Goal: Information Seeking & Learning: Learn about a topic

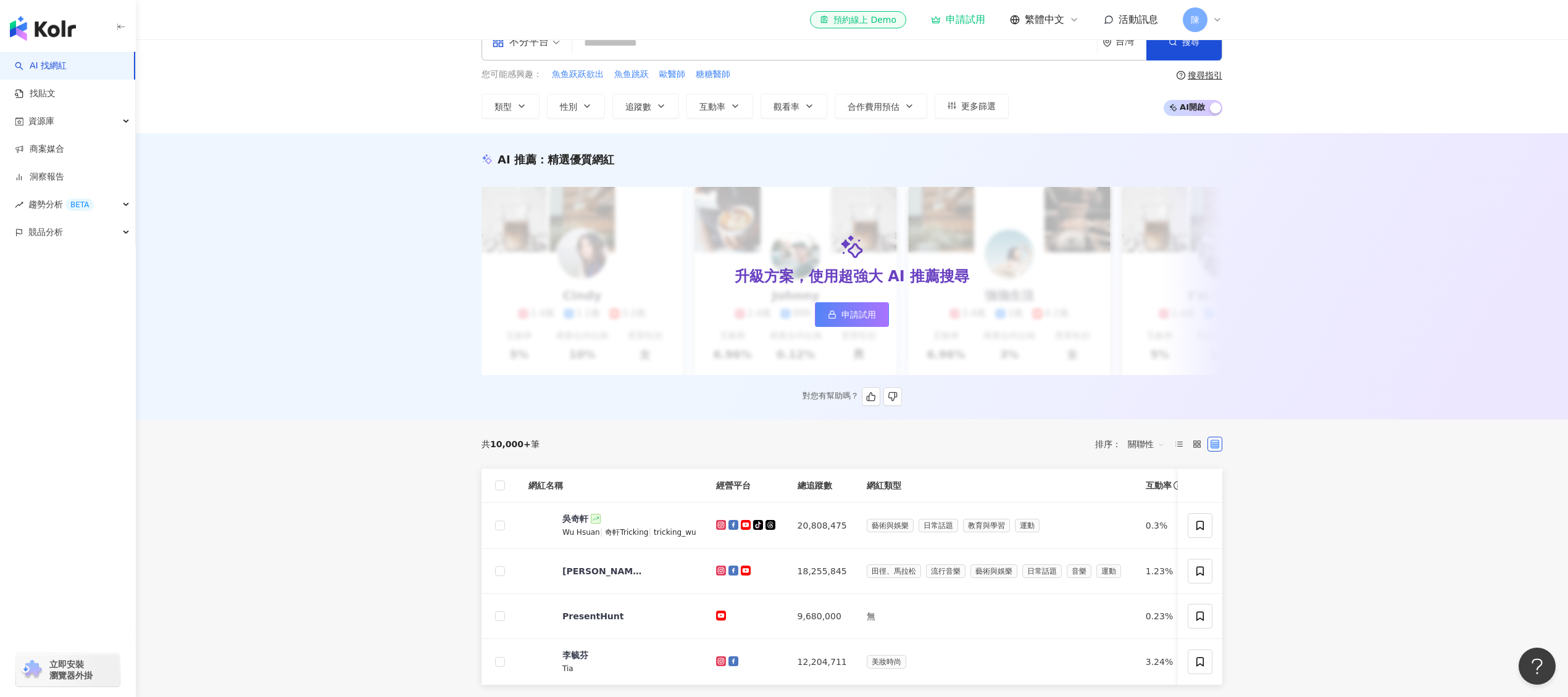
scroll to position [10, 0]
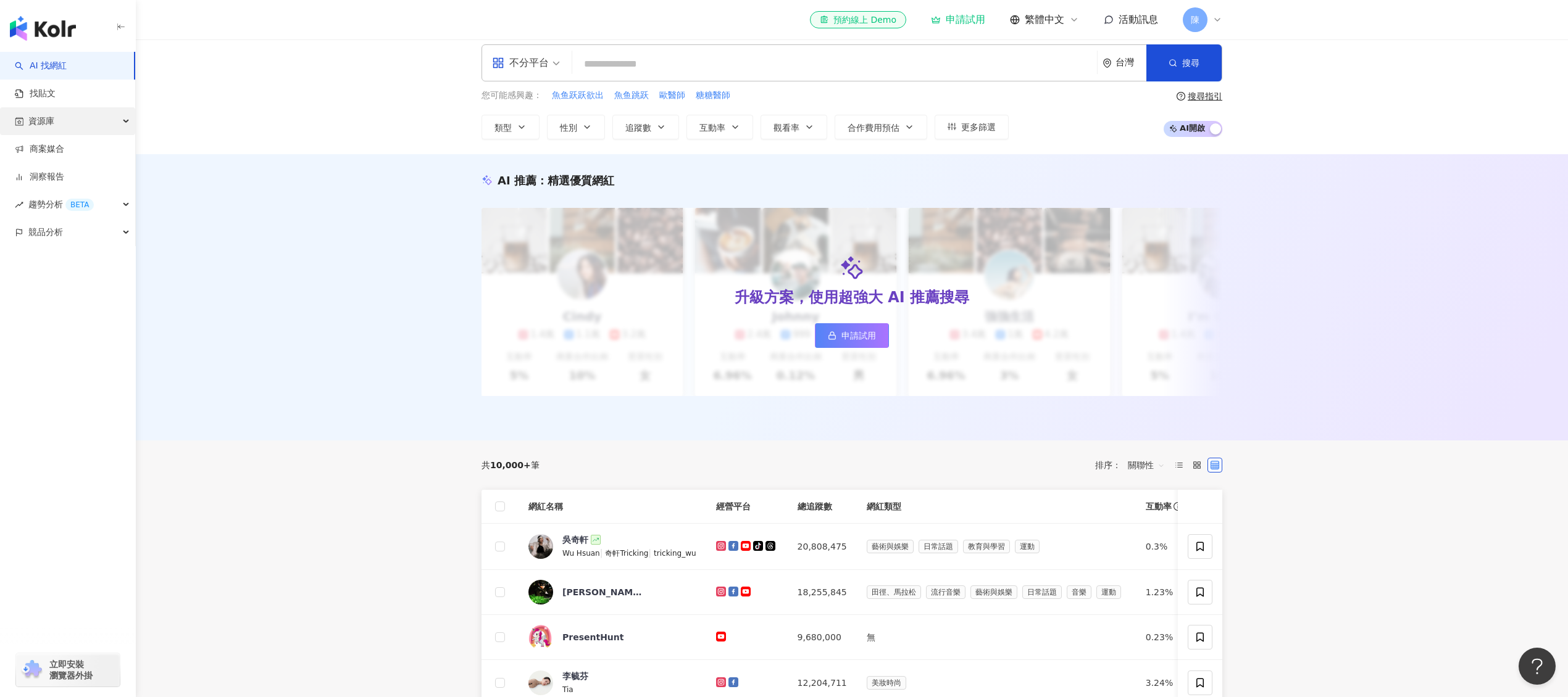
click at [95, 128] on div "資源庫" at bounding box center [67, 120] width 135 height 28
click at [64, 146] on link "網紅管理" at bounding box center [47, 149] width 34 height 12
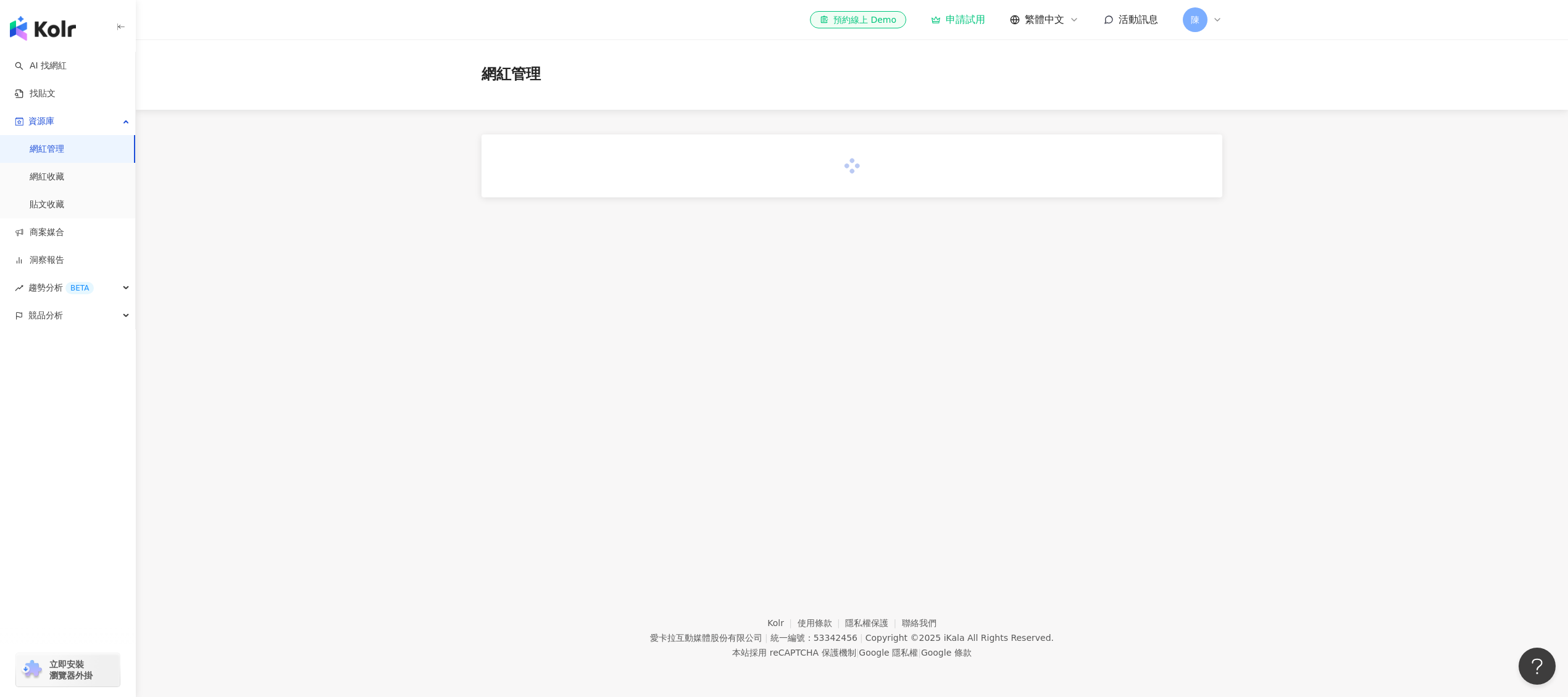
click at [1188, 18] on span "陳" at bounding box center [1195, 20] width 25 height 25
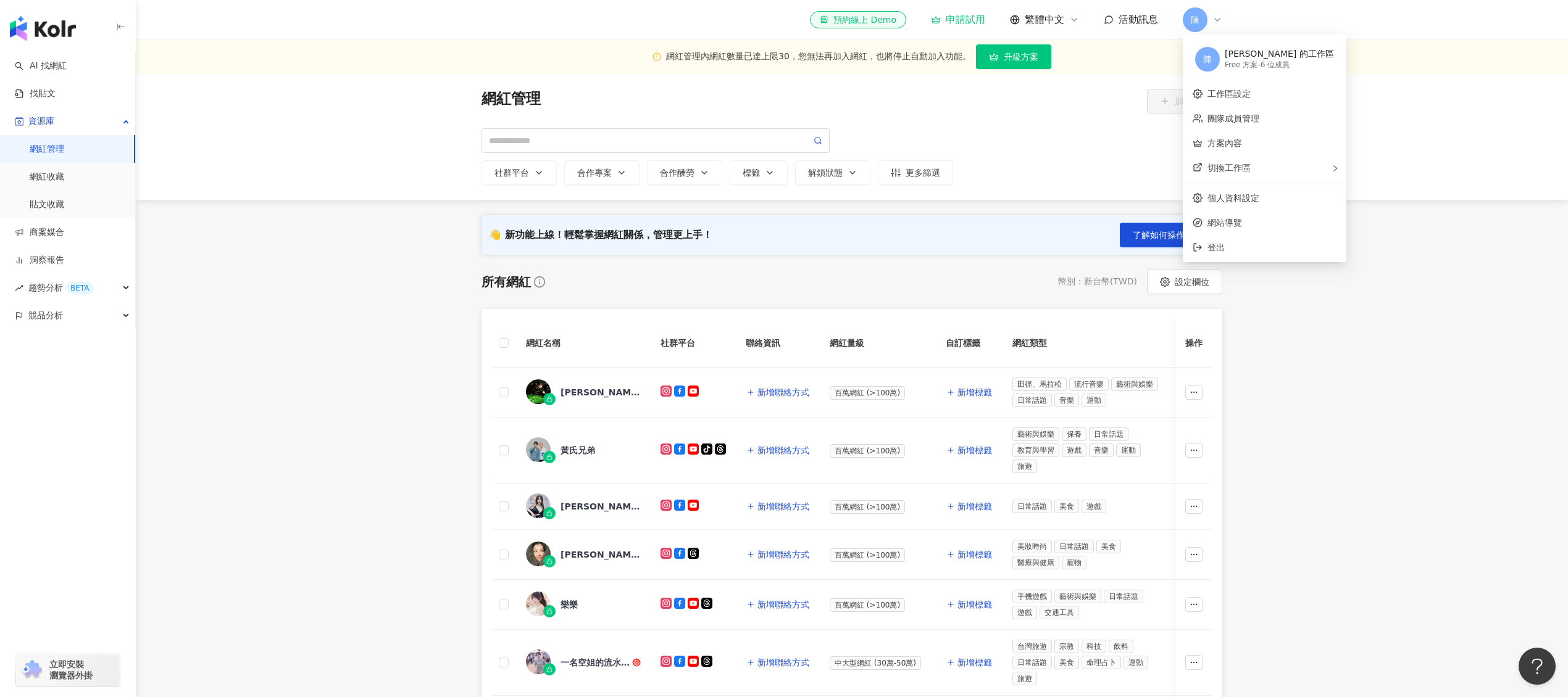
click at [1281, 388] on main "網紅管理內網紅數量已達上限30，您無法再加入網紅，也將停止自動加入功能。 升級方案 網紅管理 加入網紅 社群平台 合作專案 合作酬勞 標籤 解鎖狀態 更多篩選…" at bounding box center [851, 579] width 1432 height 1081
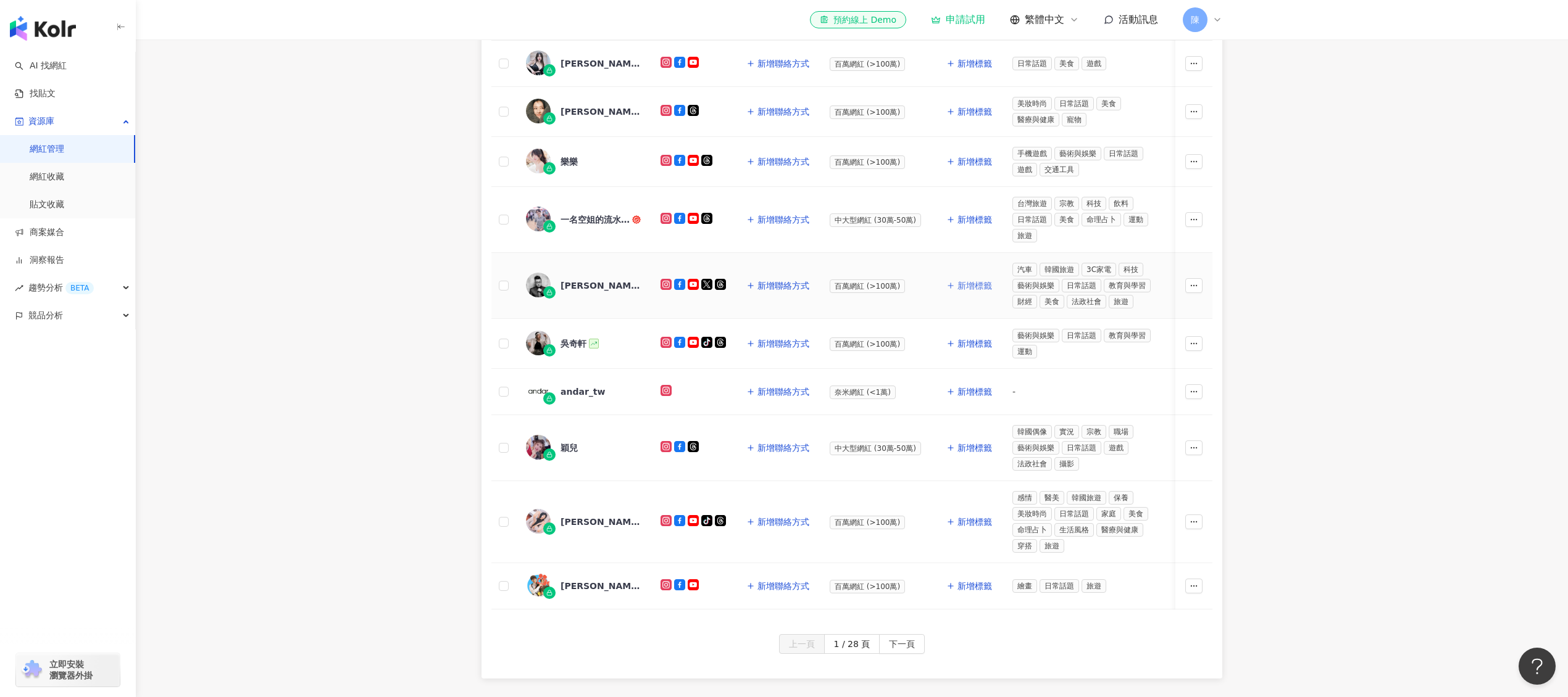
scroll to position [465, 0]
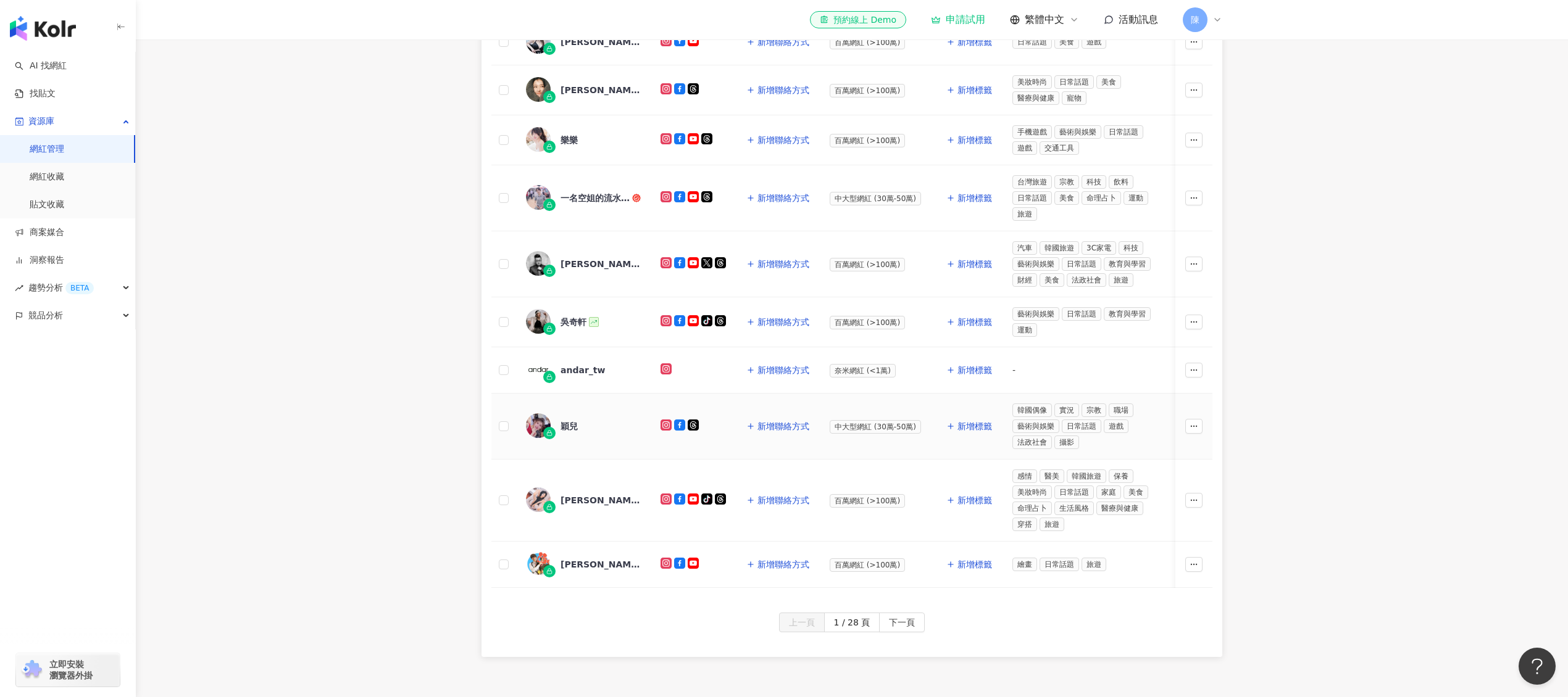
click at [577, 432] on div "穎兒" at bounding box center [569, 425] width 17 height 12
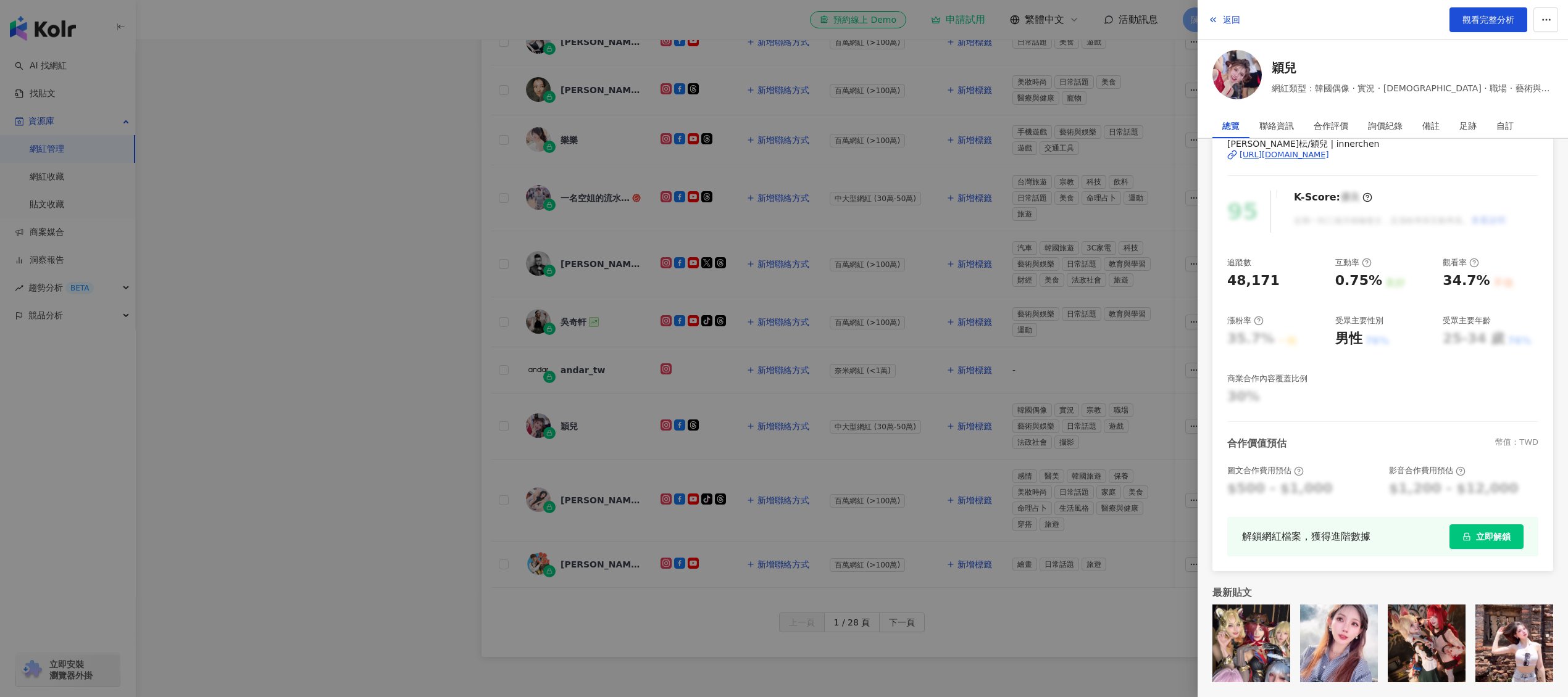
scroll to position [0, 0]
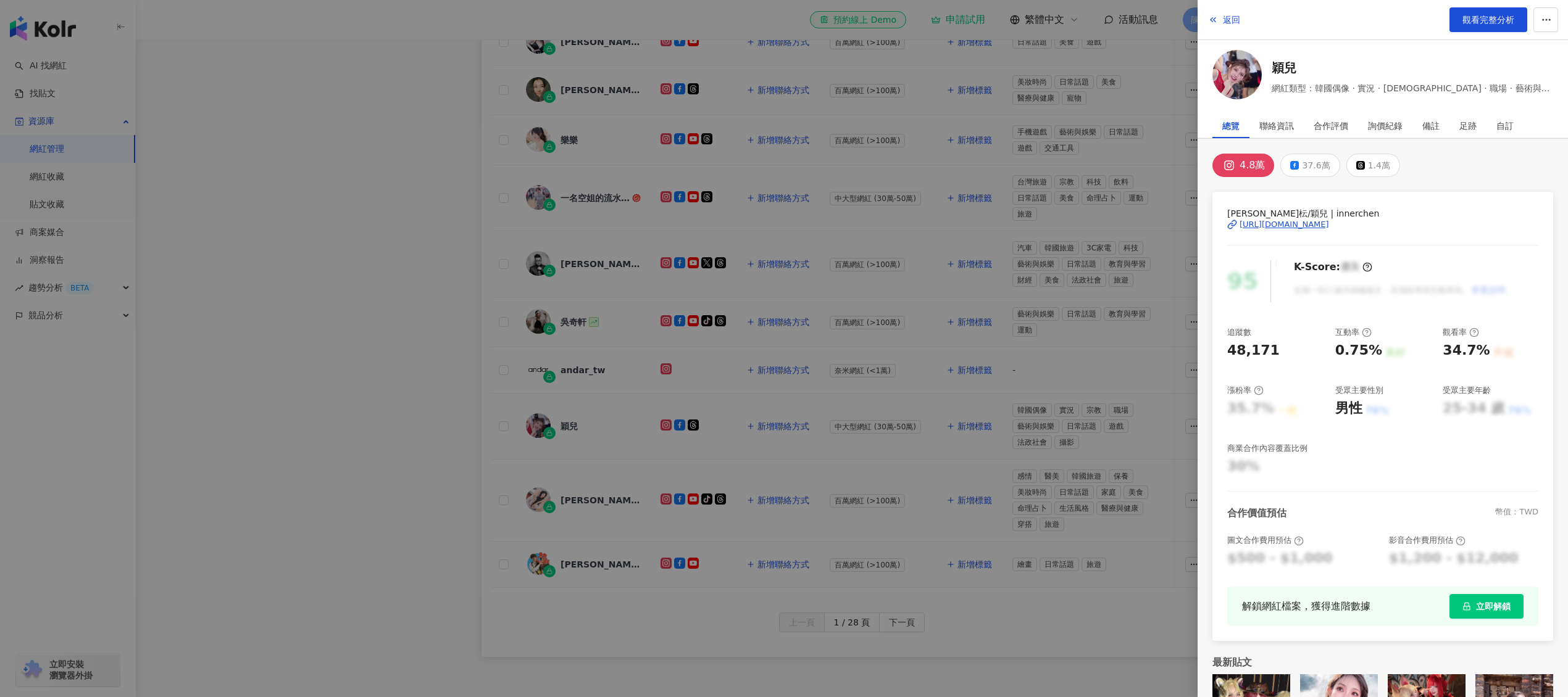
click at [1351, 230] on div "陳沁枟/穎兒 | innerchen https://www.instagram.com/innerchen/" at bounding box center [1381, 233] width 311 height 54
click at [1329, 229] on div "https://www.instagram.com/innerchen/" at bounding box center [1284, 225] width 90 height 11
click at [1028, 348] on div at bounding box center [784, 348] width 1568 height 697
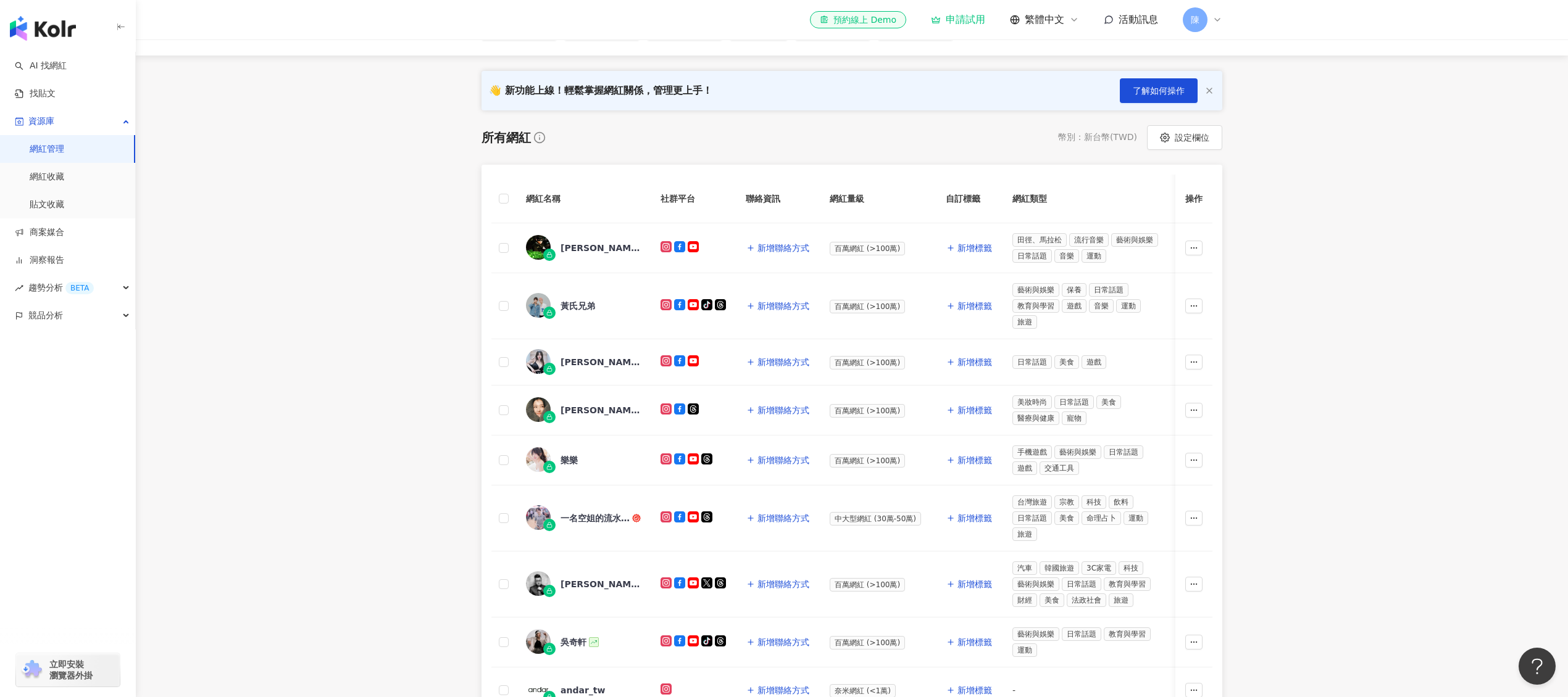
scroll to position [112, 0]
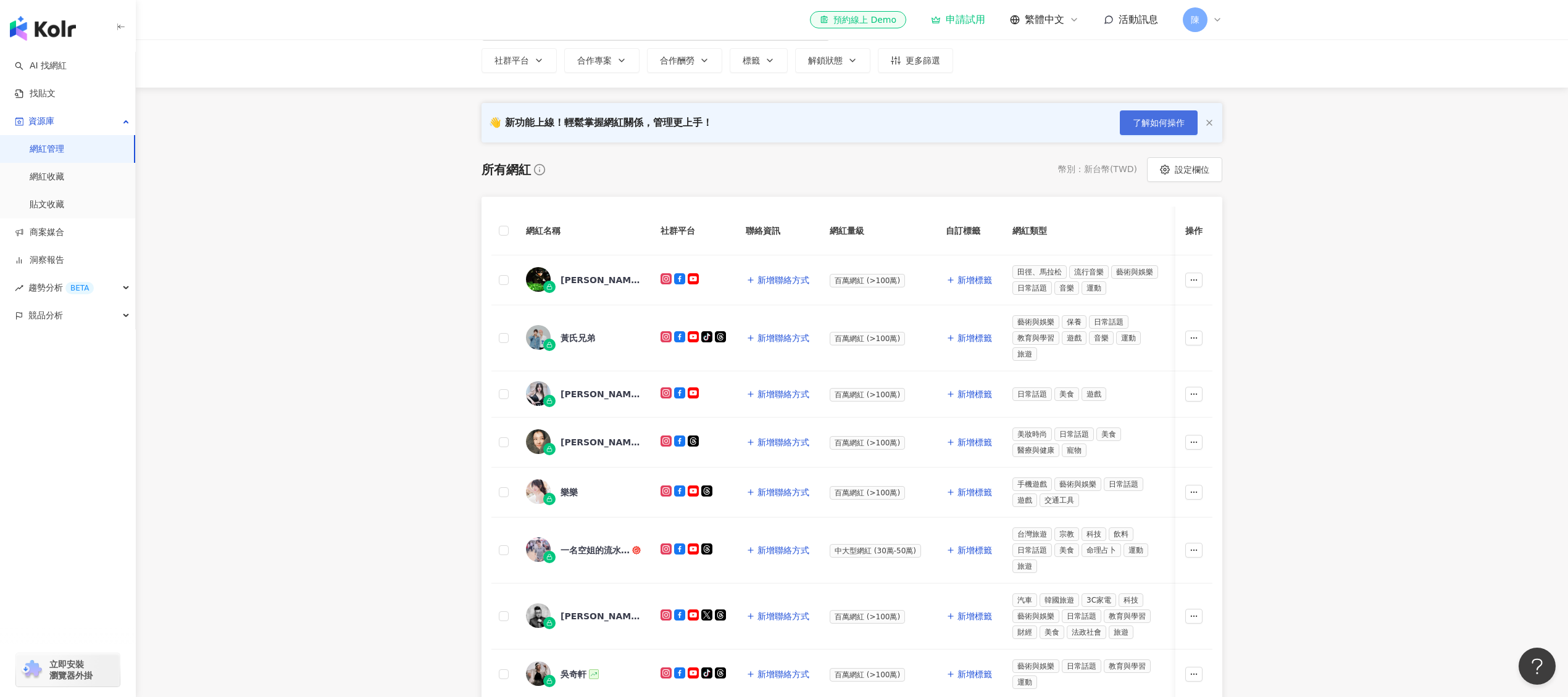
click at [1161, 128] on button "了解如何操作" at bounding box center [1158, 122] width 77 height 25
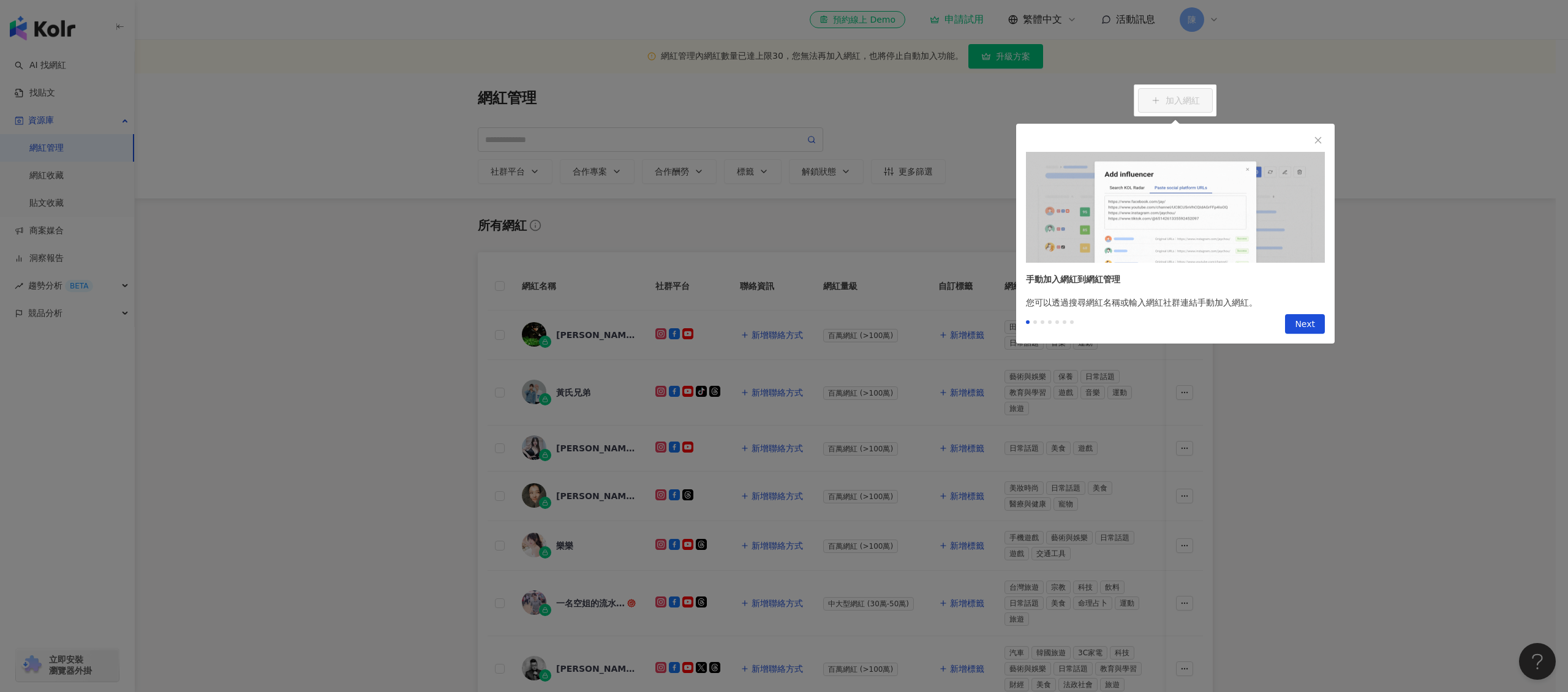
click at [1348, 172] on div at bounding box center [784, 346] width 1568 height 692
click at [1320, 148] on div at bounding box center [1175, 193] width 318 height 139
click at [1320, 142] on icon "close" at bounding box center [1318, 140] width 7 height 7
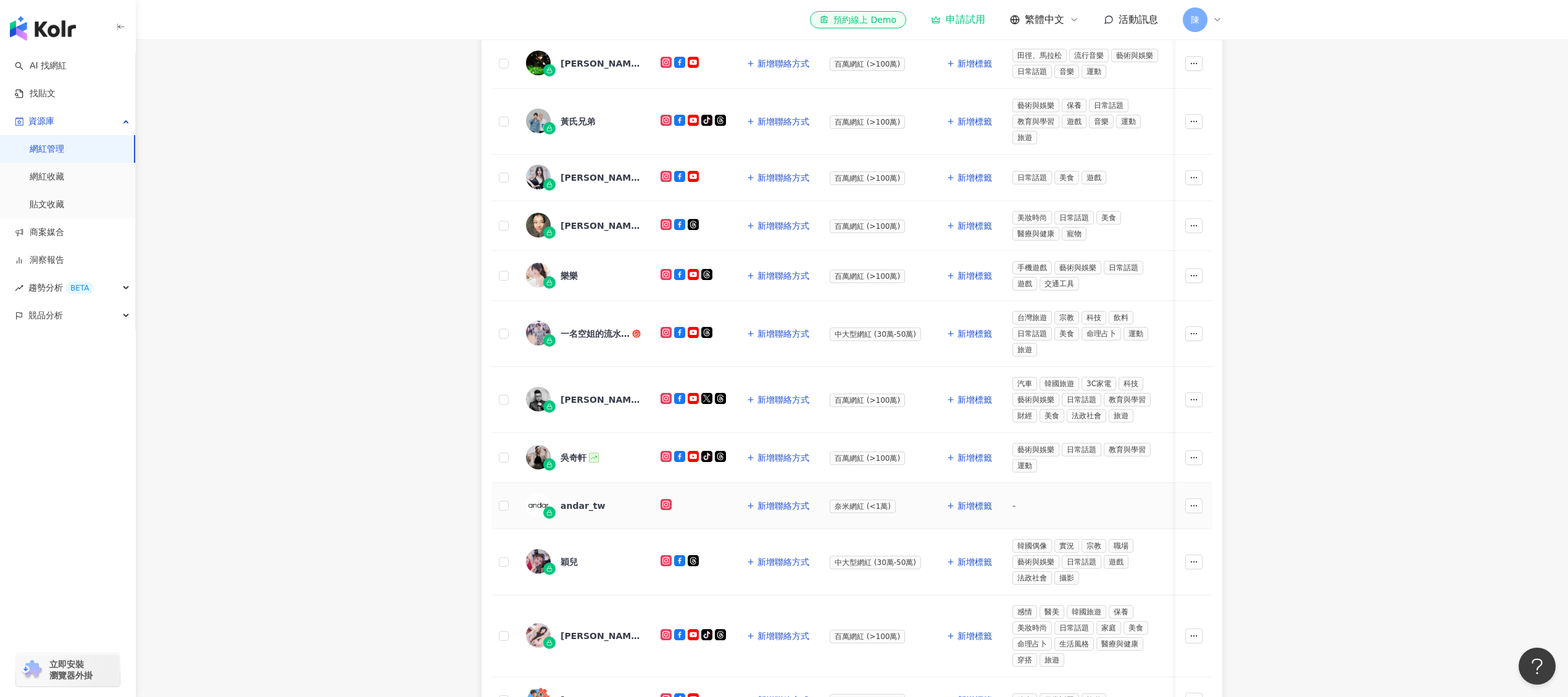
scroll to position [97, 0]
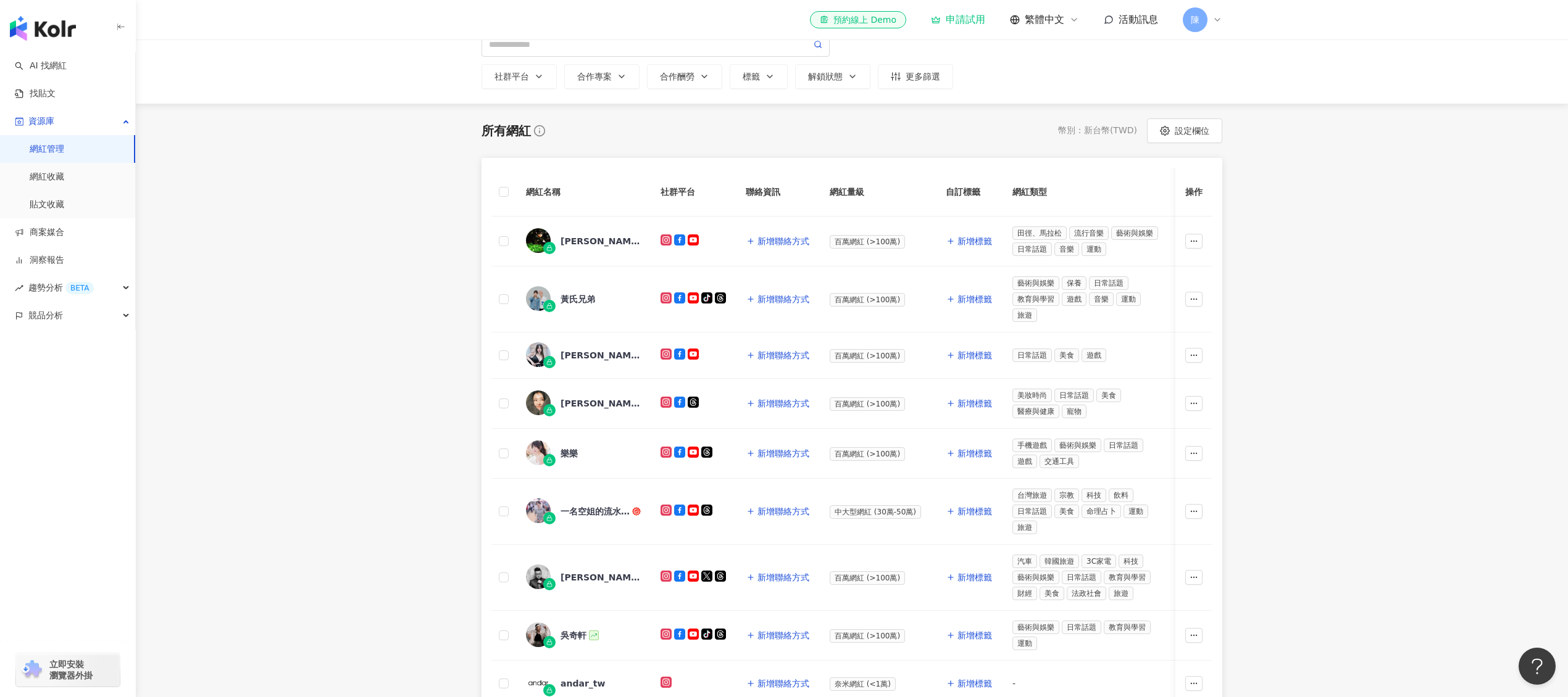
click at [513, 186] on th at bounding box center [503, 191] width 25 height 49
click at [509, 188] on th at bounding box center [503, 191] width 25 height 49
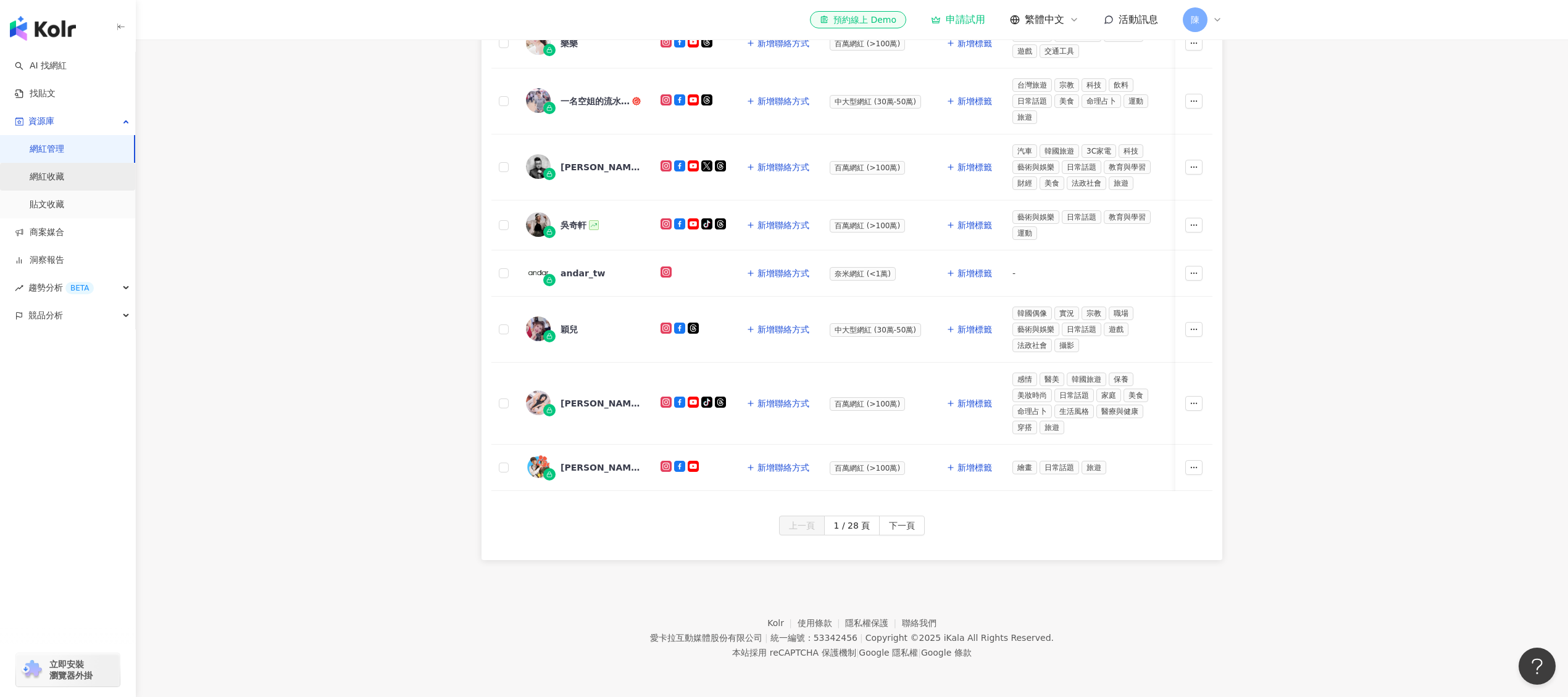
click at [64, 184] on link "網紅收藏" at bounding box center [47, 177] width 34 height 12
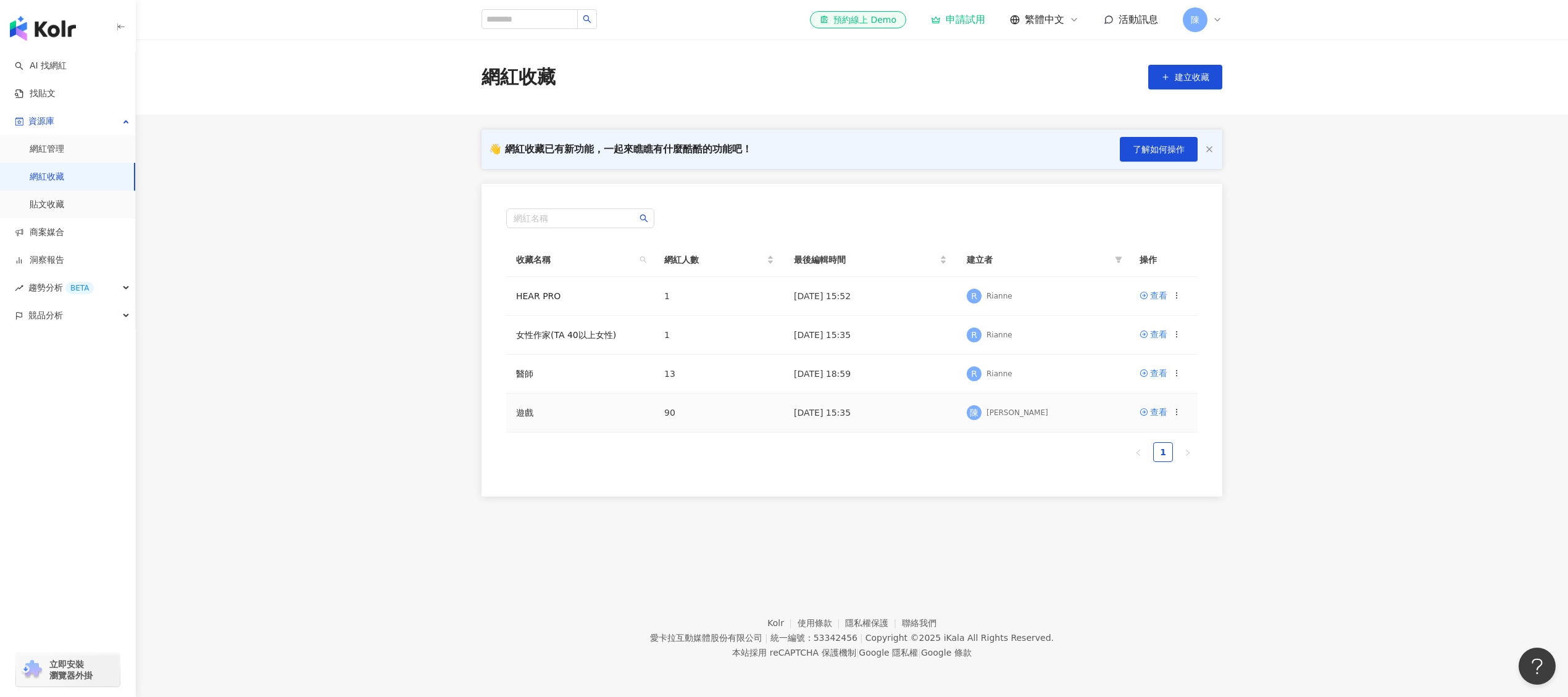
click at [521, 418] on td "遊戲" at bounding box center [580, 413] width 148 height 39
click at [1201, 29] on span "陳" at bounding box center [1195, 20] width 25 height 25
click at [1257, 123] on link "團隊成員管理" at bounding box center [1233, 119] width 52 height 10
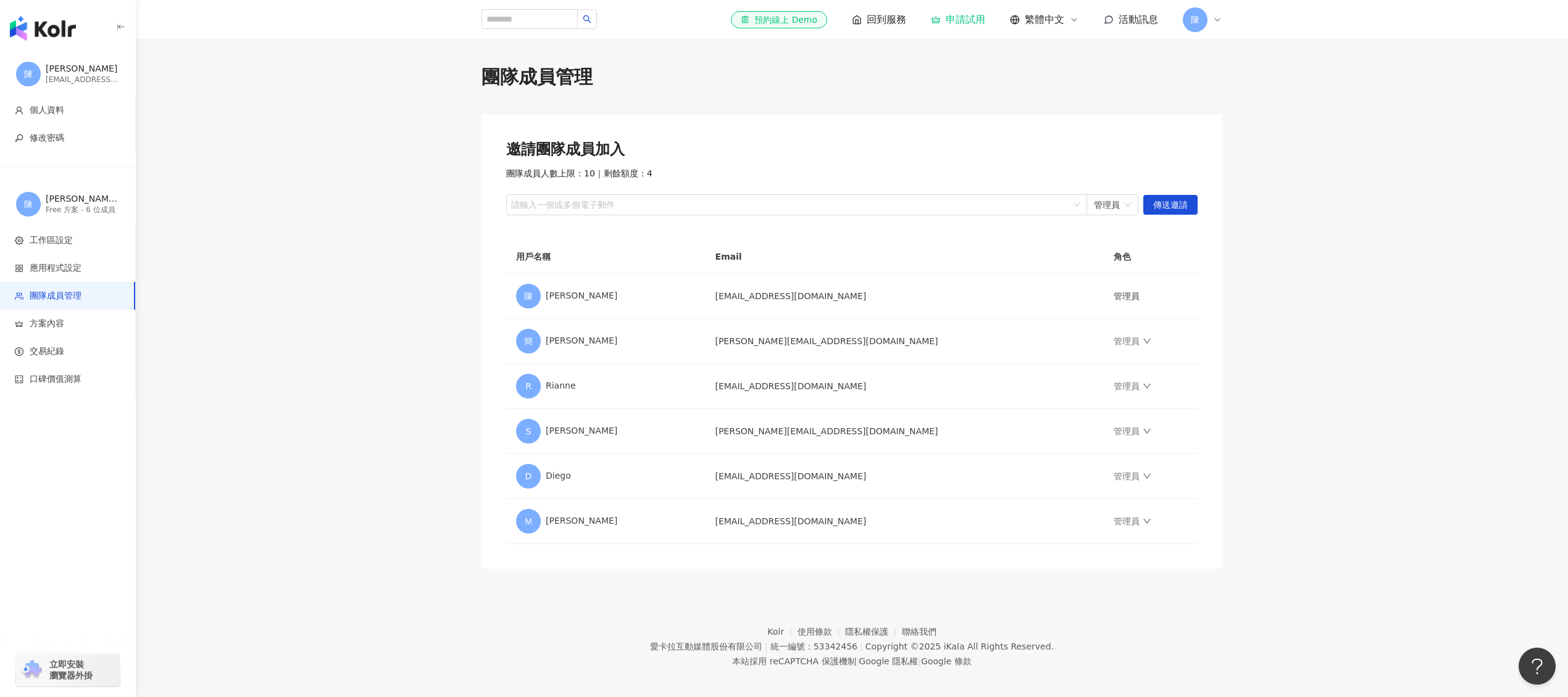
click at [79, 217] on div "陳 陳睿翔 的工作區 Free 方案 - 6 位成員" at bounding box center [68, 204] width 136 height 44
click at [82, 214] on div "Free 方案 - 6 位成員" at bounding box center [82, 209] width 74 height 11
click at [79, 237] on span "工作區設定" at bounding box center [69, 240] width 110 height 12
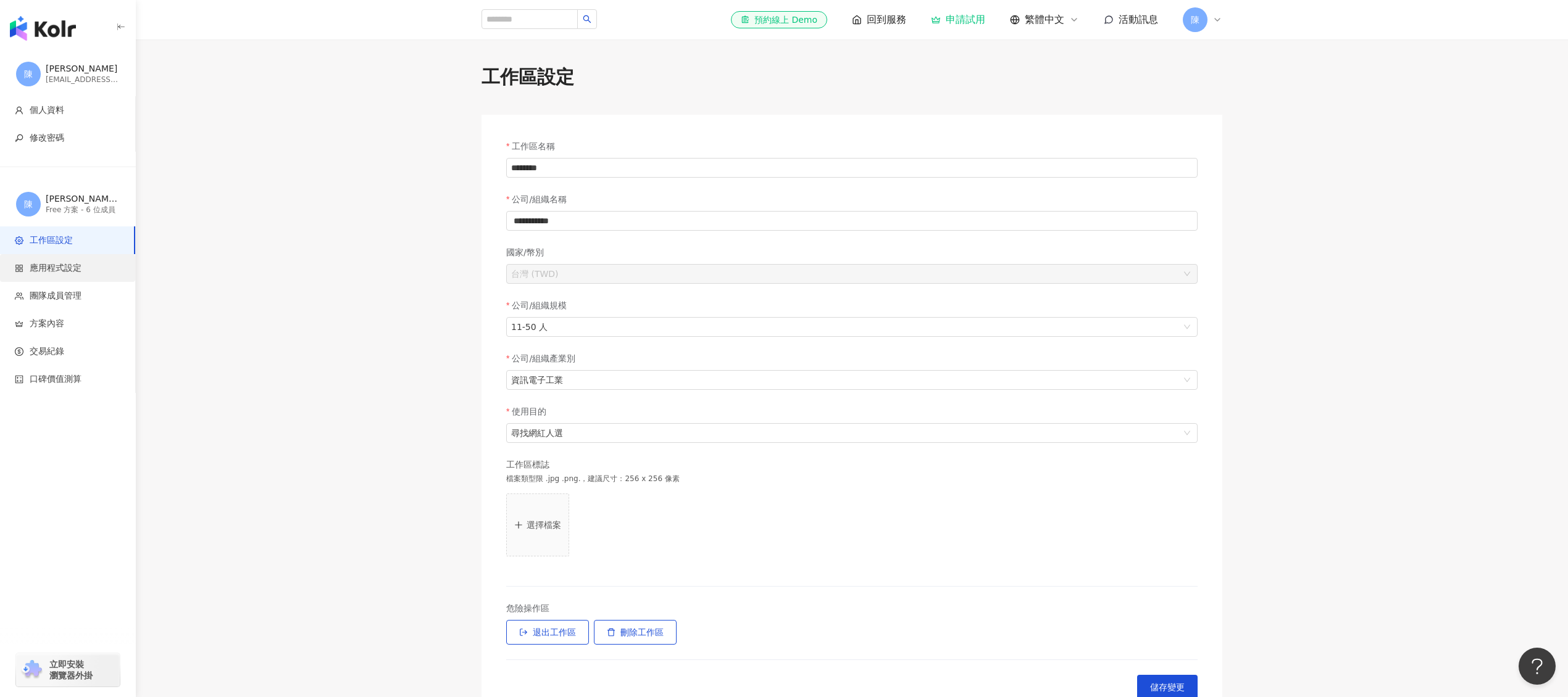
click at [99, 274] on li "應用程式設定" at bounding box center [67, 268] width 135 height 28
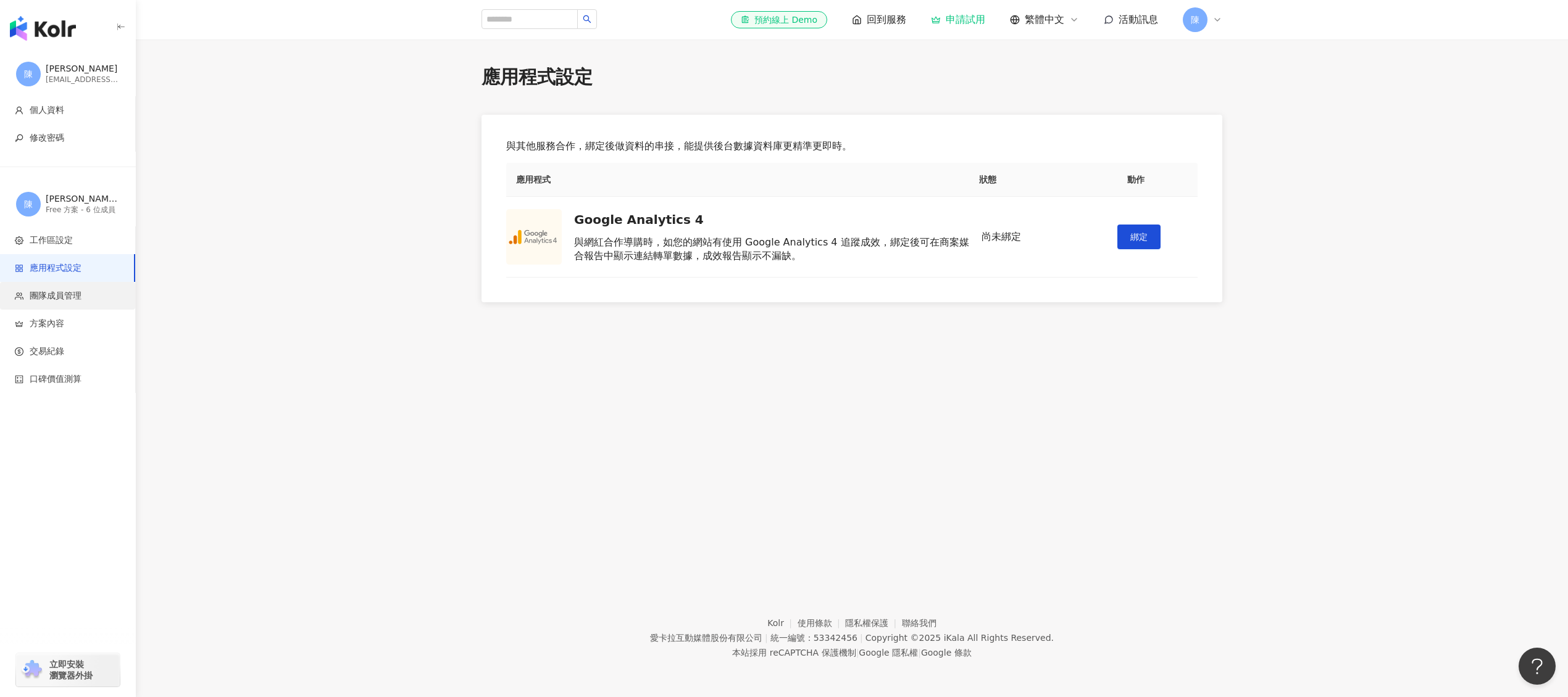
click at [104, 303] on li "團隊成員管理" at bounding box center [67, 295] width 135 height 28
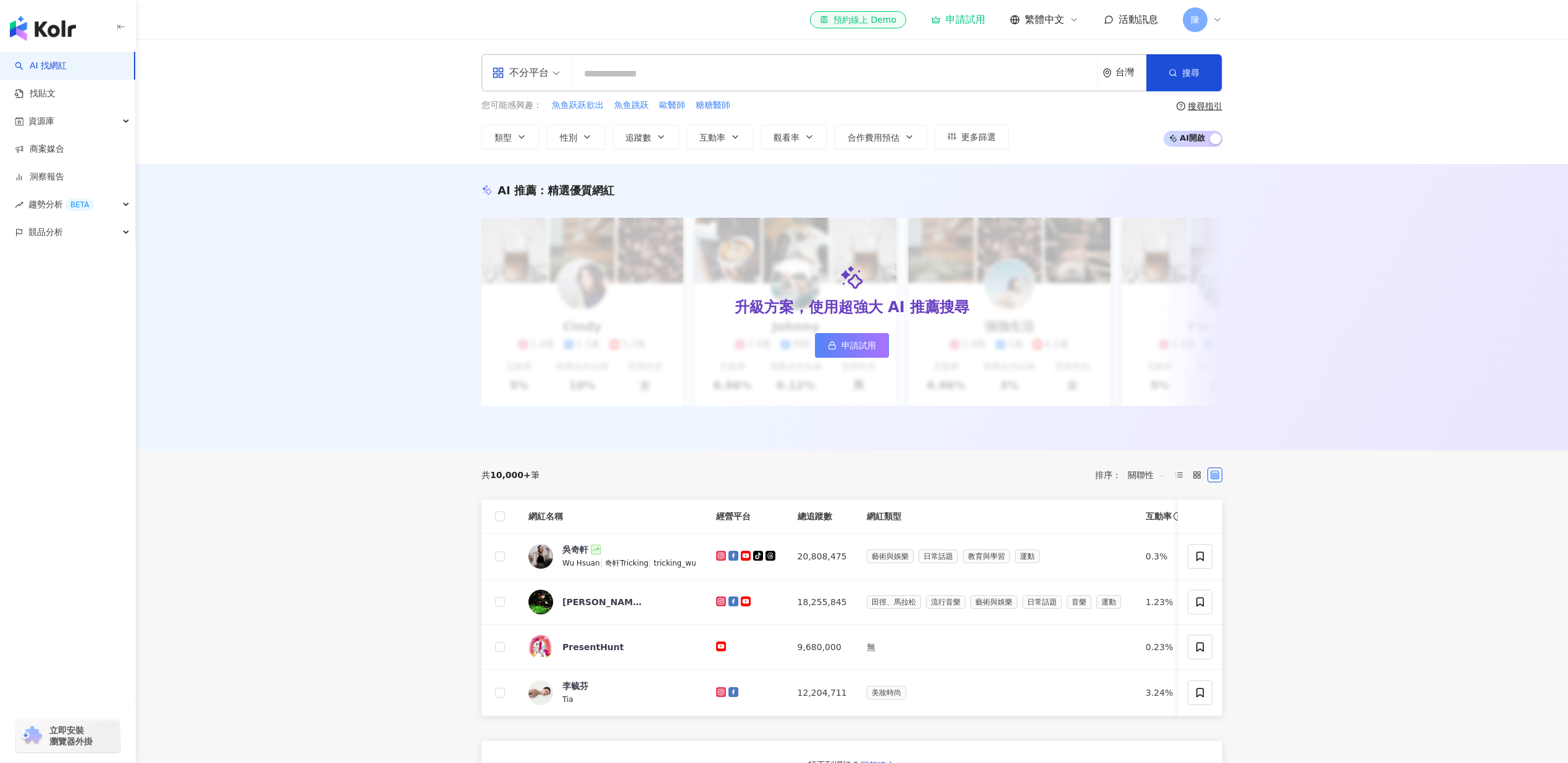
click at [714, 82] on input "search" at bounding box center [834, 74] width 515 height 24
type input "*"
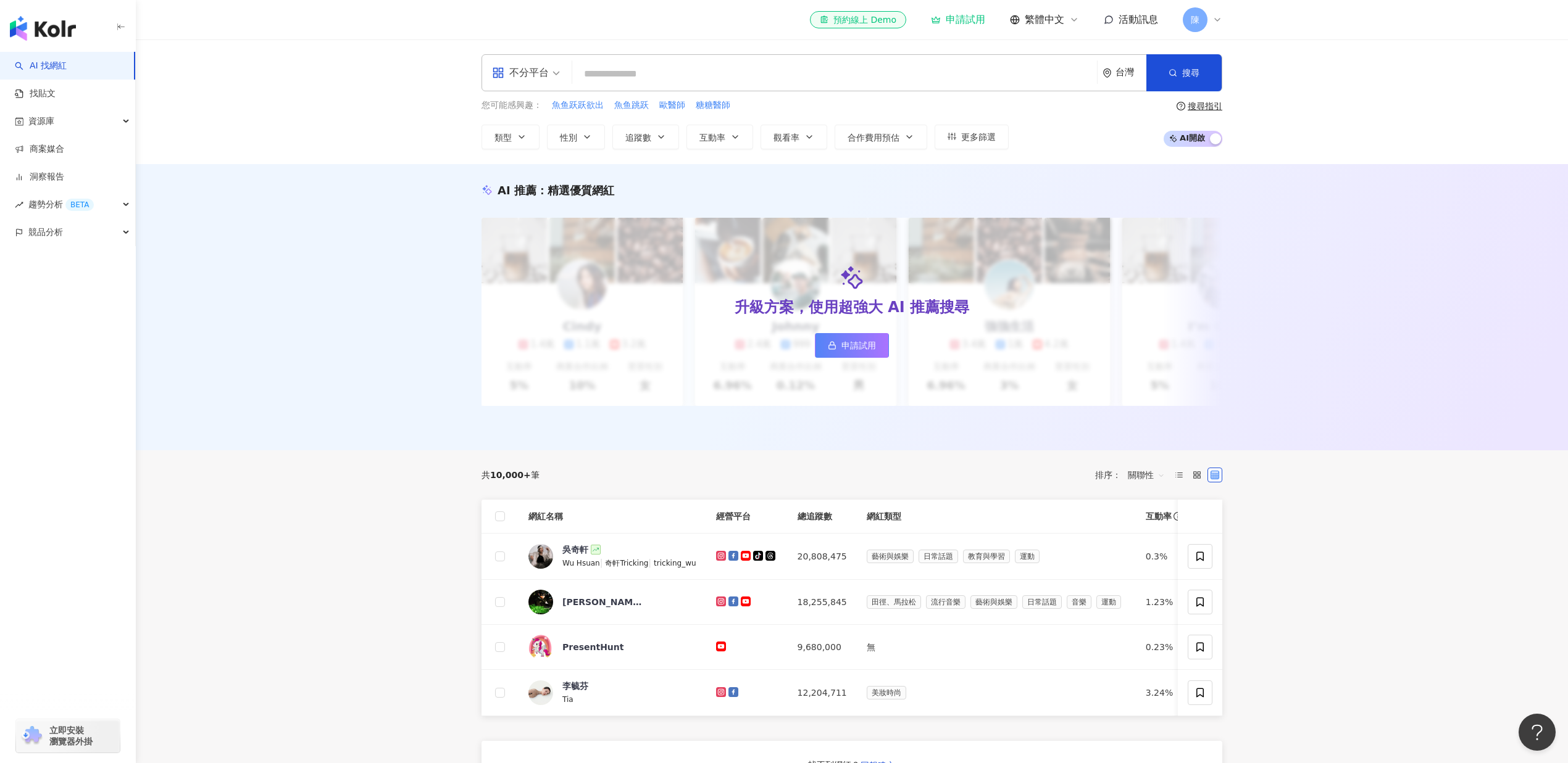
type input "*"
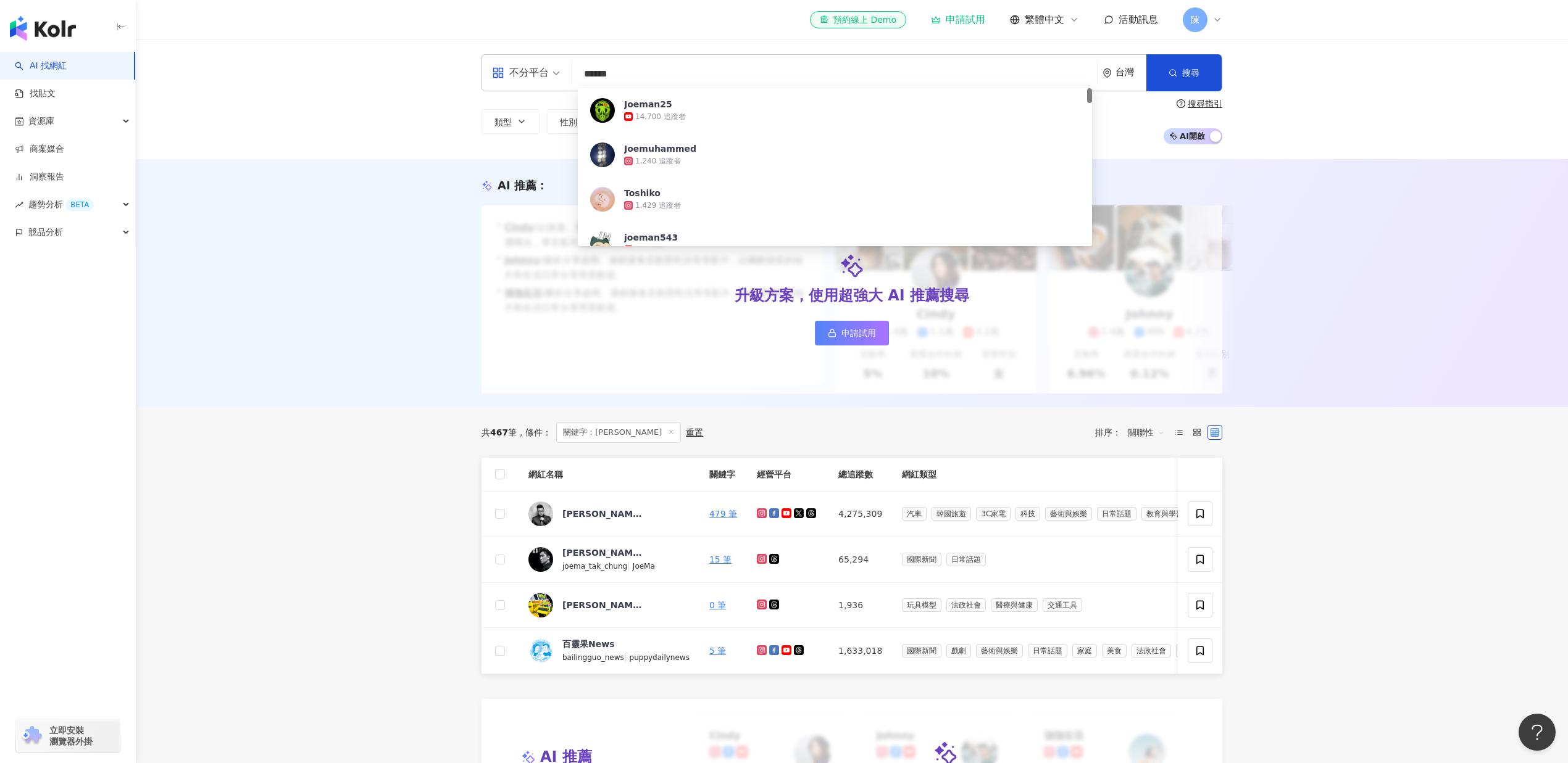
click at [397, 357] on div "AI 推薦 ： 升級方案，使用超強大 AI 推薦搜尋 申請試用 • [PERSON_NAME] : 以旅遊、美食和生活風格的內容而受歡迎，最近發布了超商隱藏調…" at bounding box center [851, 282] width 1432 height 248
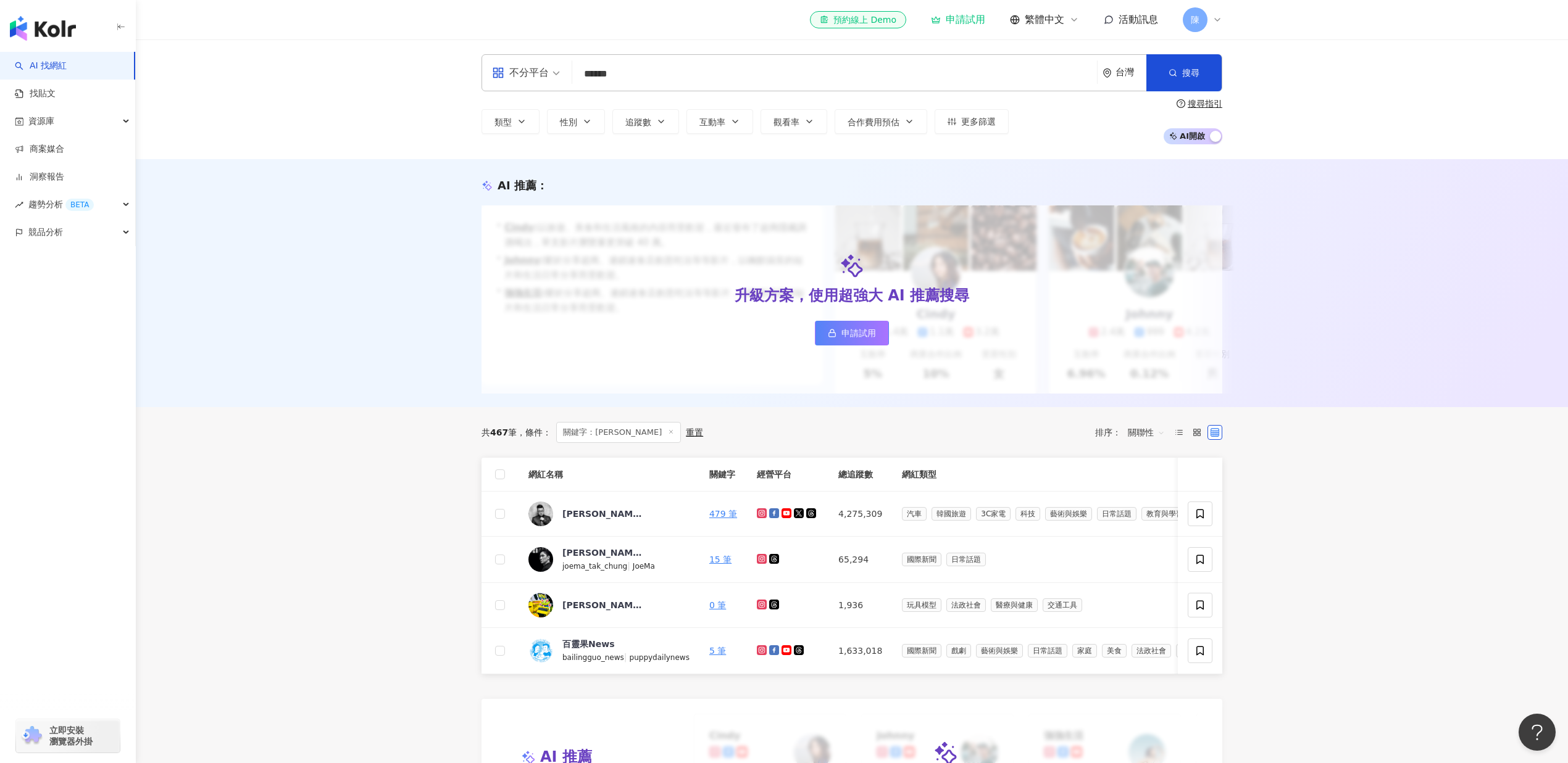
click at [667, 77] on input "******" at bounding box center [834, 74] width 515 height 24
click at [667, 76] on input "******" at bounding box center [834, 74] width 515 height 24
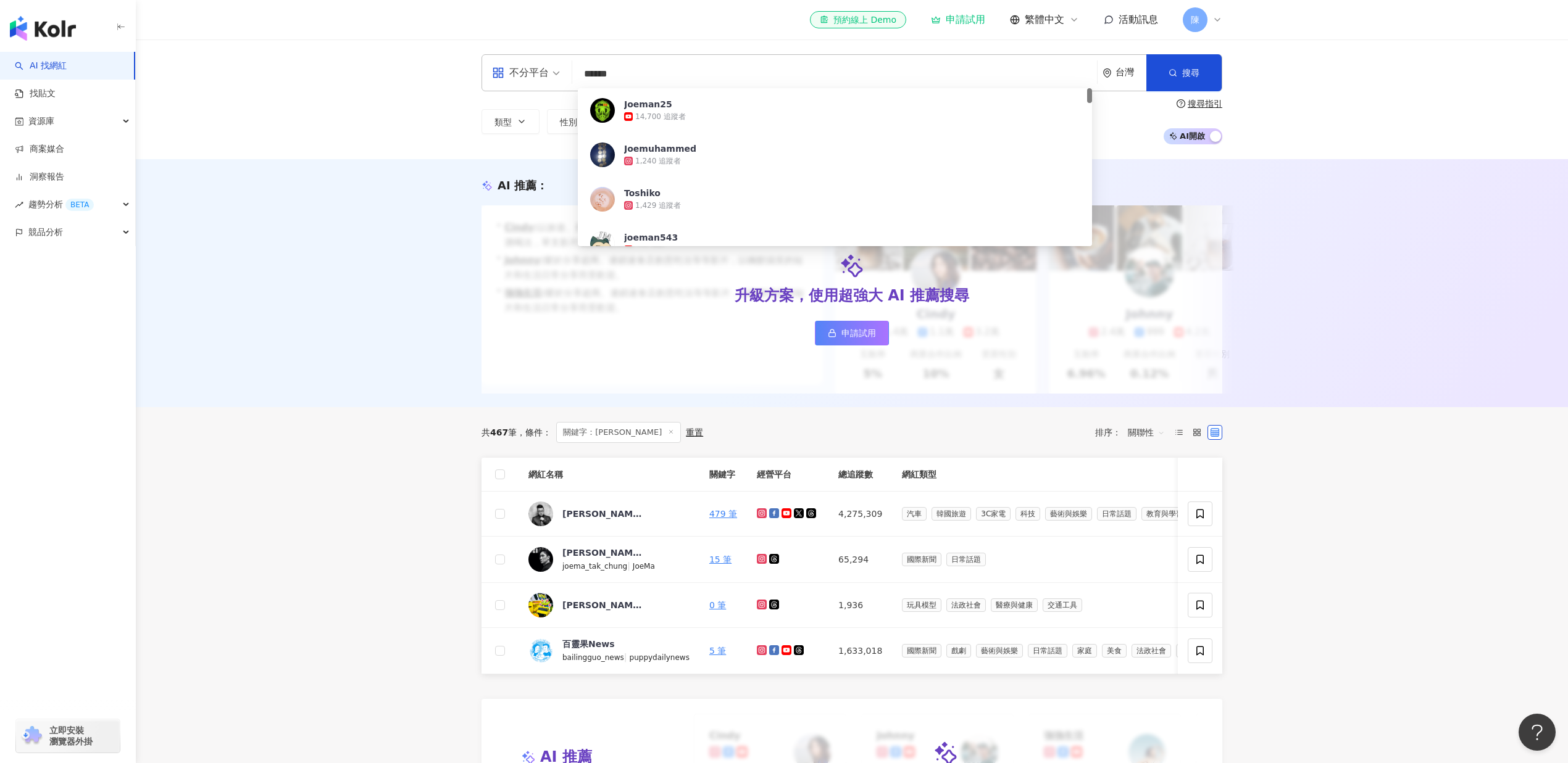
click at [667, 76] on input "******" at bounding box center [834, 74] width 515 height 24
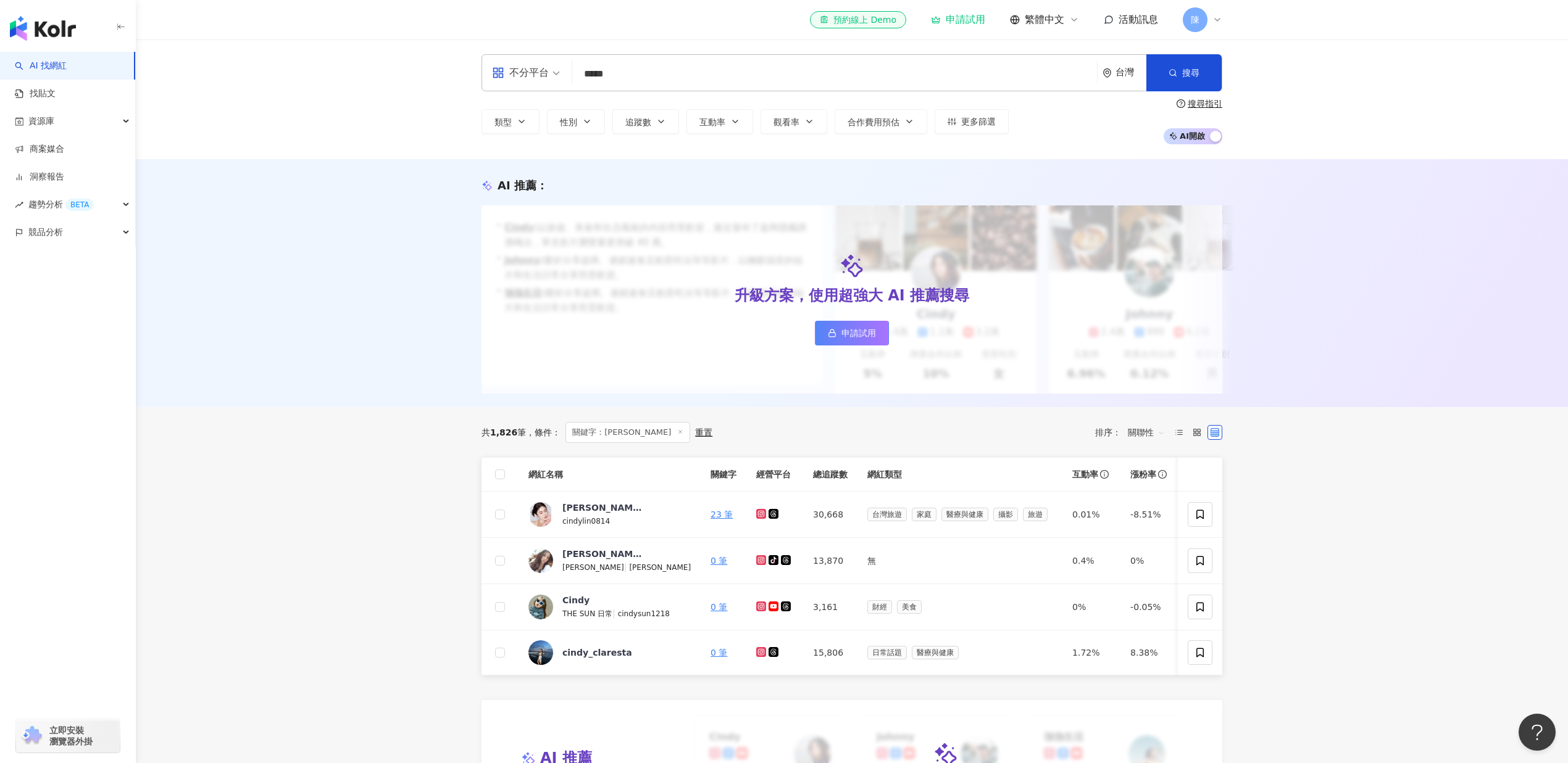
type input "*****"
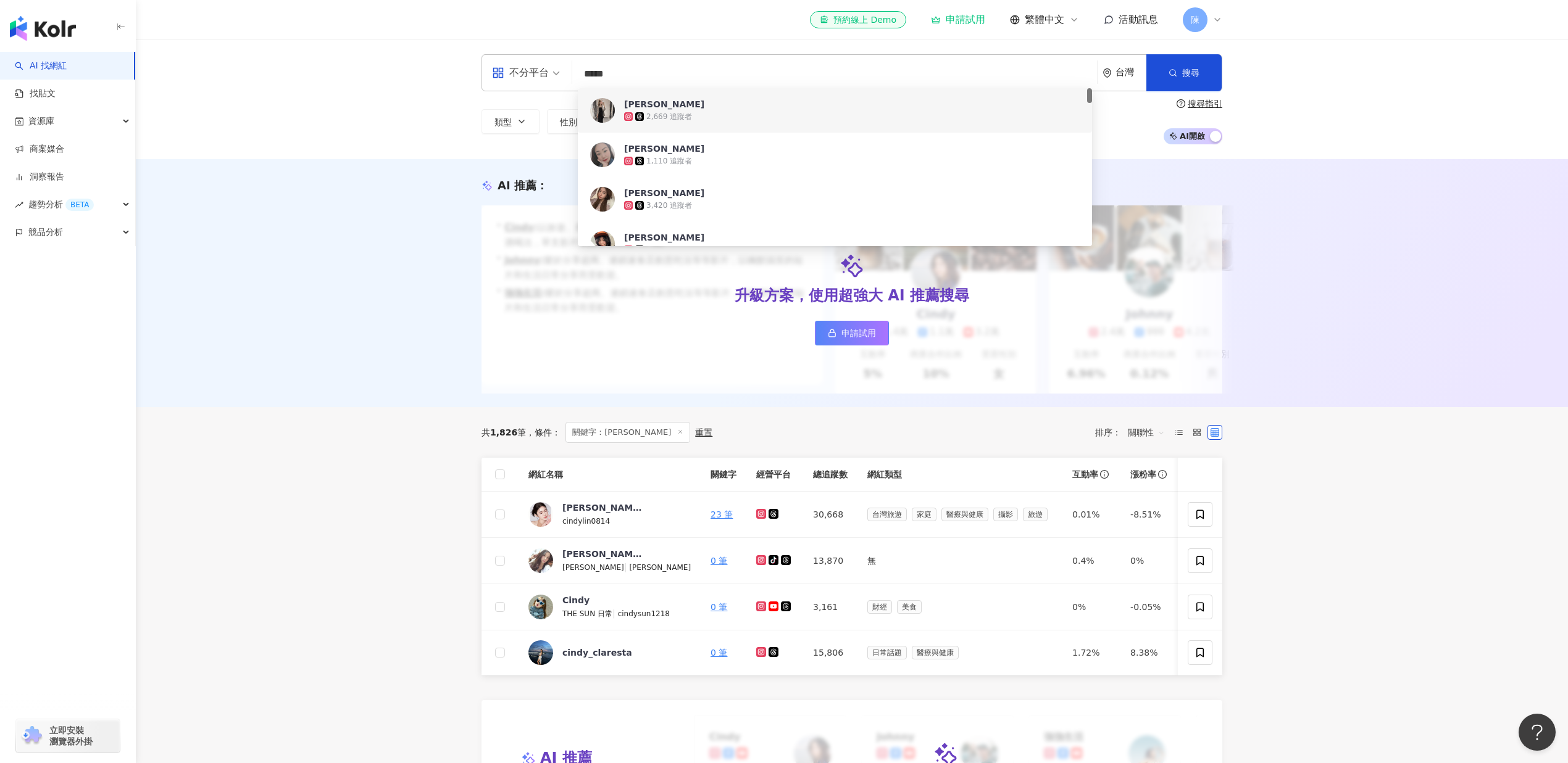
click at [710, 76] on input "*****" at bounding box center [834, 74] width 515 height 24
click at [716, 71] on input "*****" at bounding box center [834, 74] width 515 height 24
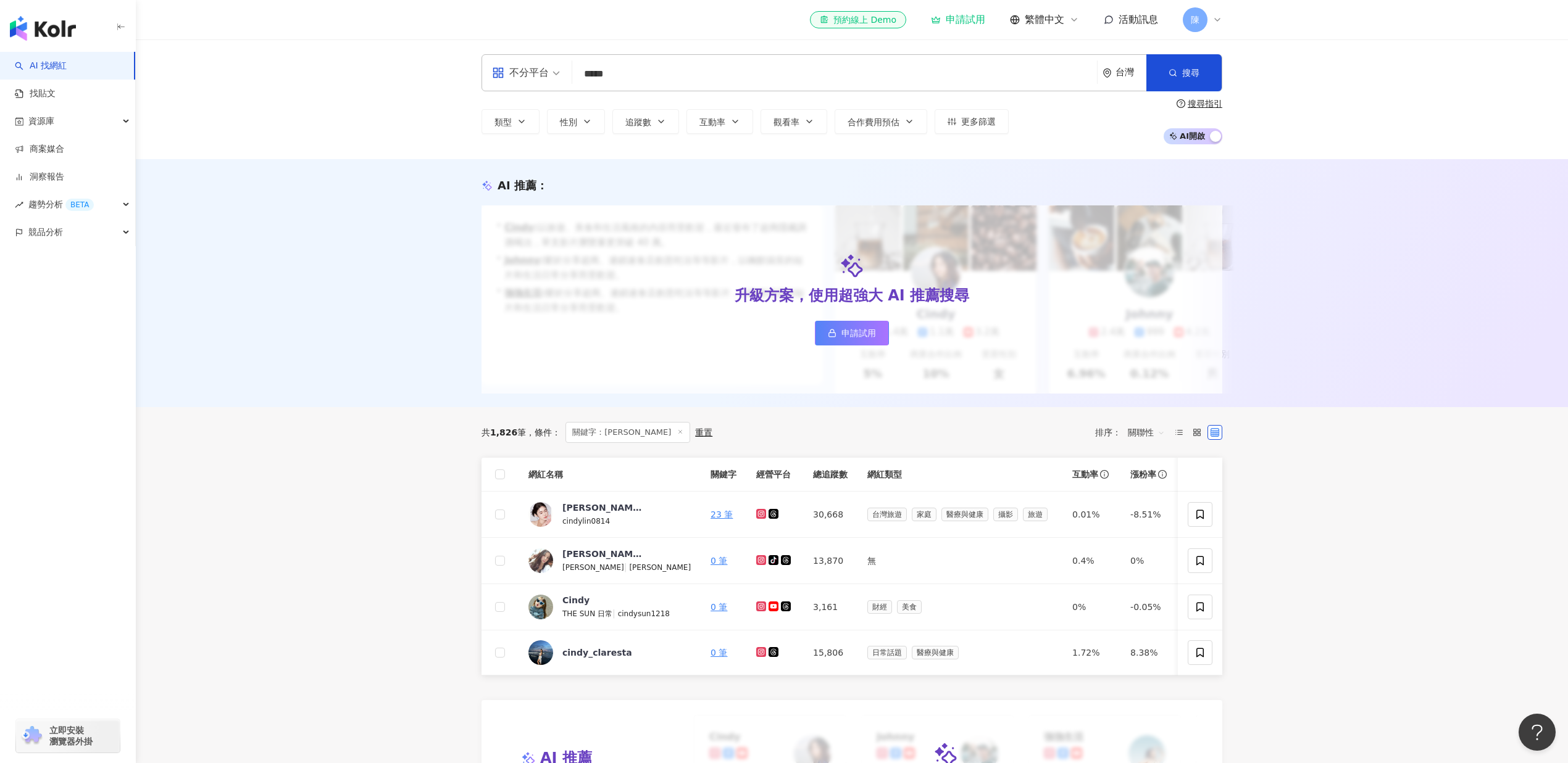
click at [651, 65] on input "*****" at bounding box center [834, 74] width 515 height 24
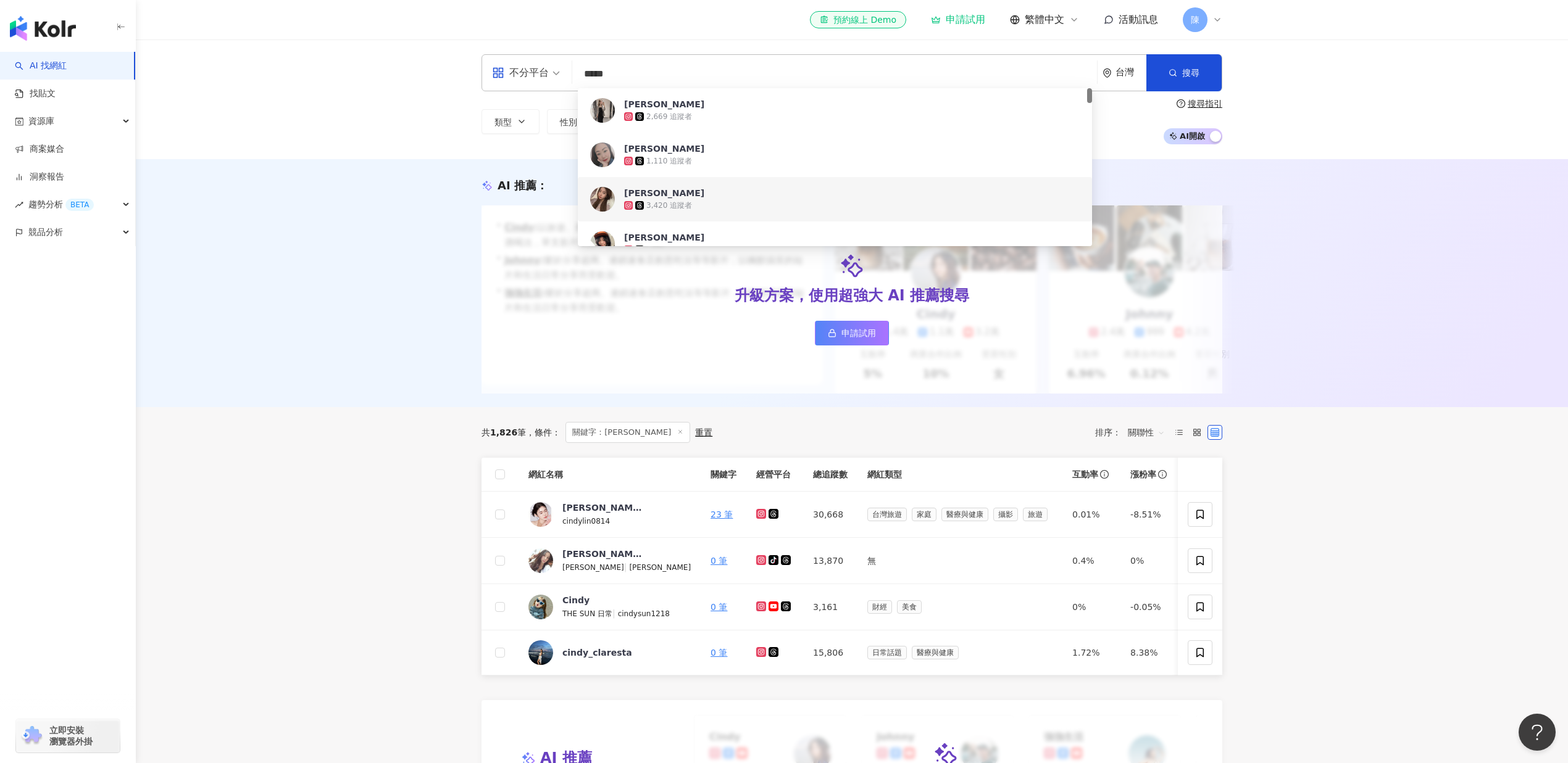
click at [648, 71] on input "*****" at bounding box center [834, 74] width 515 height 24
click at [651, 76] on input "*****" at bounding box center [834, 74] width 515 height 24
click at [650, 76] on input "*****" at bounding box center [834, 74] width 515 height 24
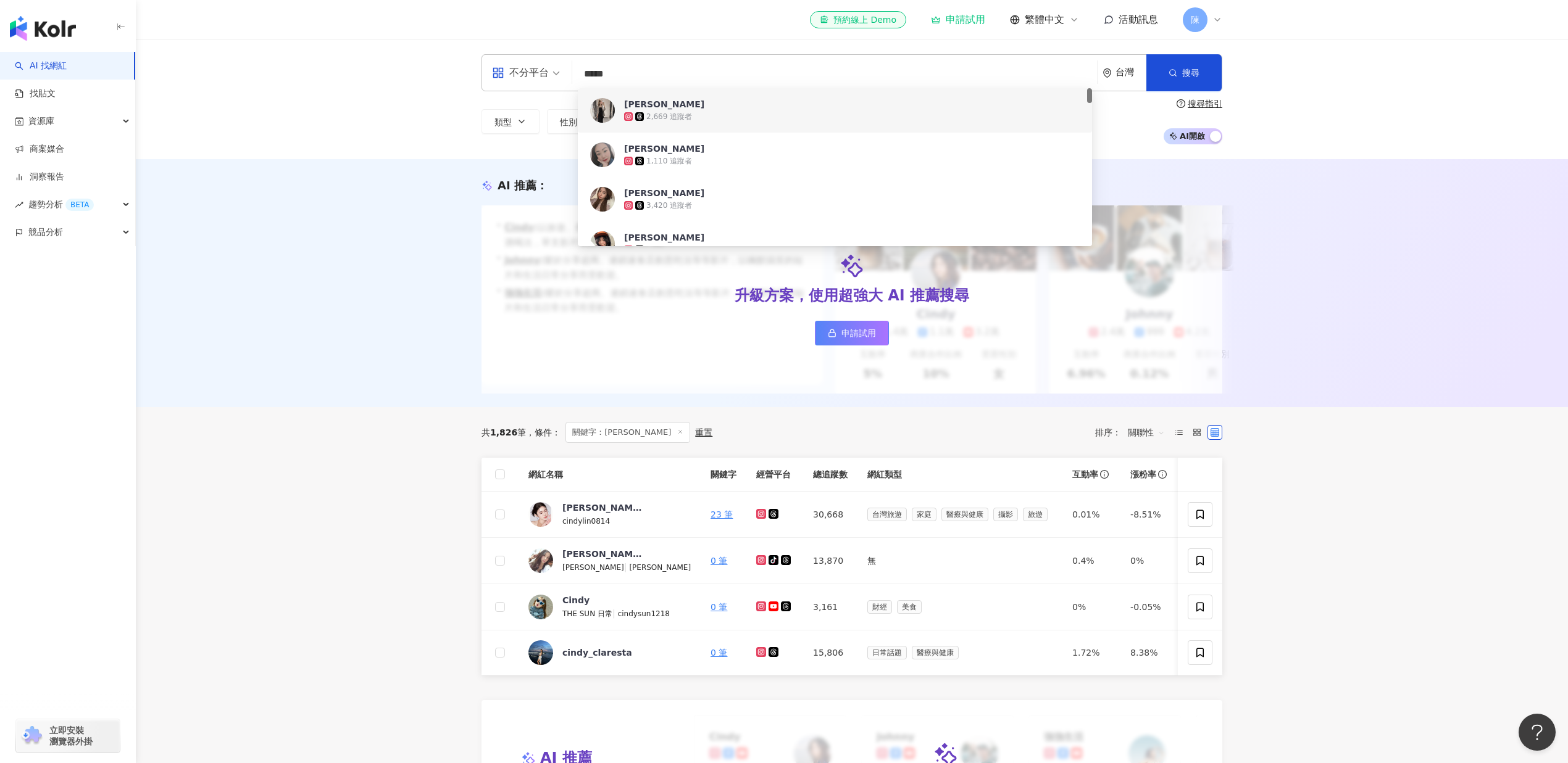
click at [651, 74] on input "*****" at bounding box center [834, 74] width 515 height 24
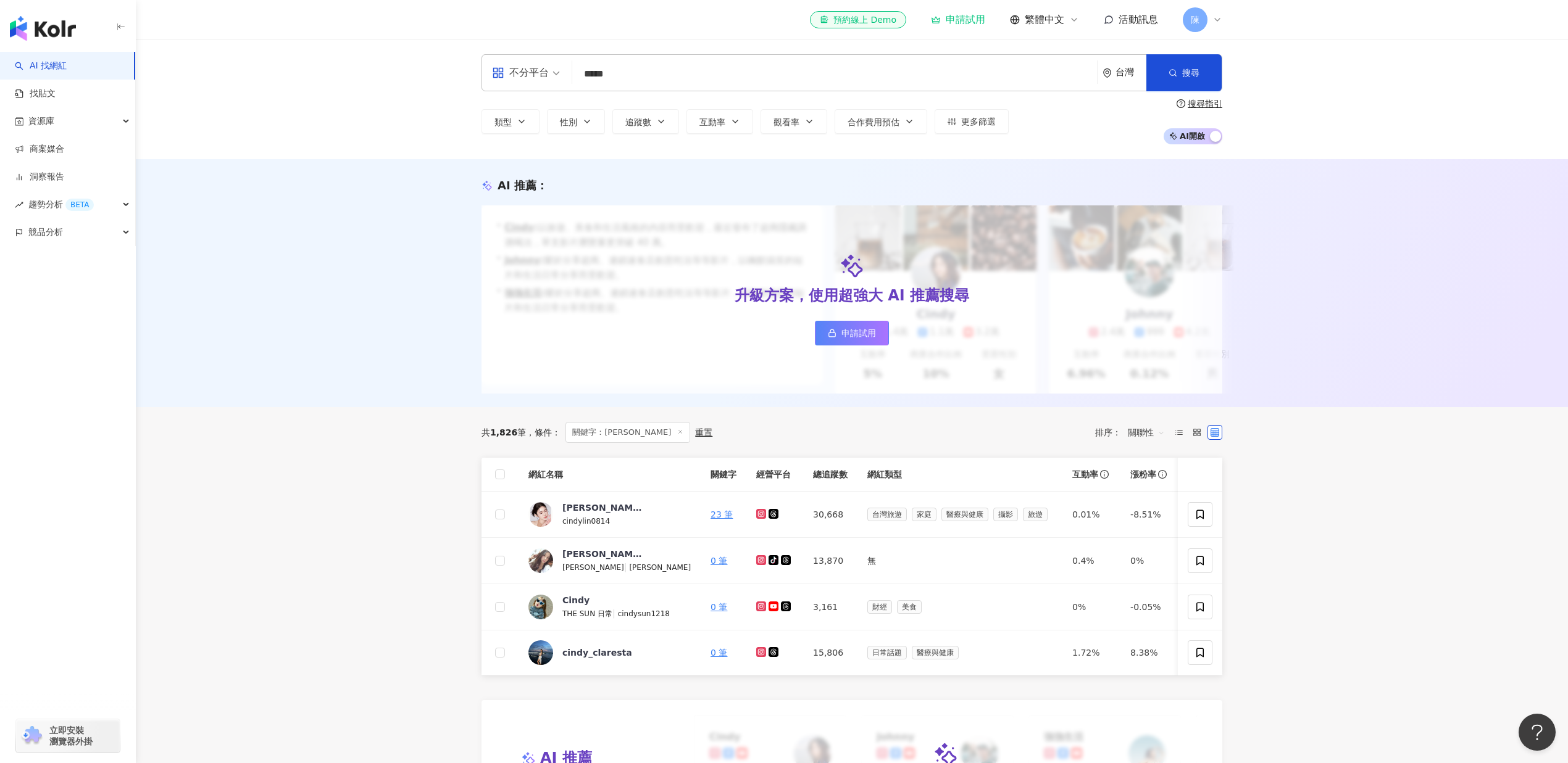
click at [449, 432] on main "不分平台 ***** 台灣 搜尋 53949e9c-9593-4f2b-af6d-520044c042bf 0cf810d9-8811-41a8-a1c5-6…" at bounding box center [851, 746] width 1432 height 1413
click at [1216, 17] on icon at bounding box center [1217, 19] width 10 height 10
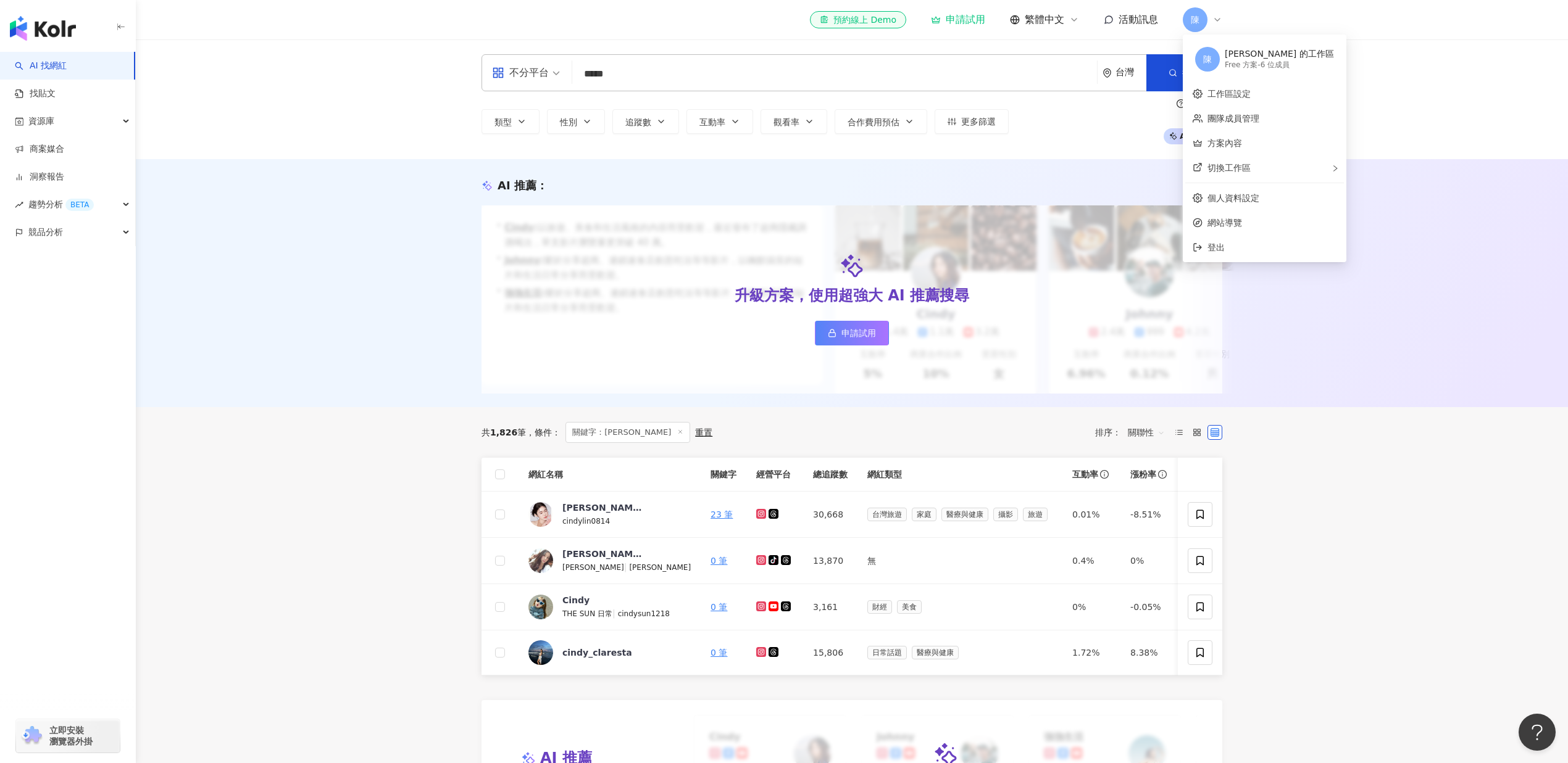
click at [1209, 29] on div "陳" at bounding box center [1202, 20] width 39 height 25
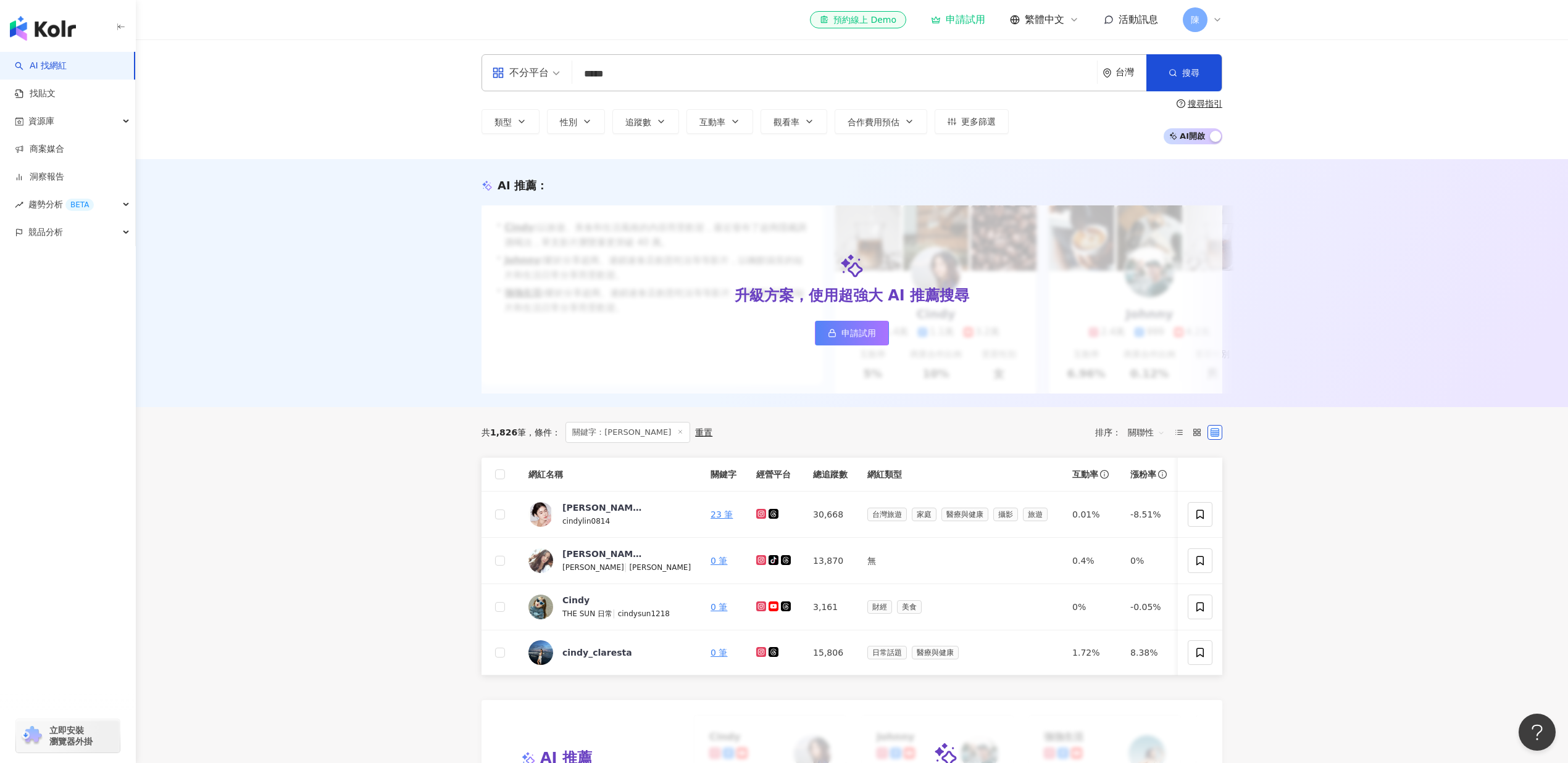
click at [1209, 29] on div "陳" at bounding box center [1202, 20] width 39 height 25
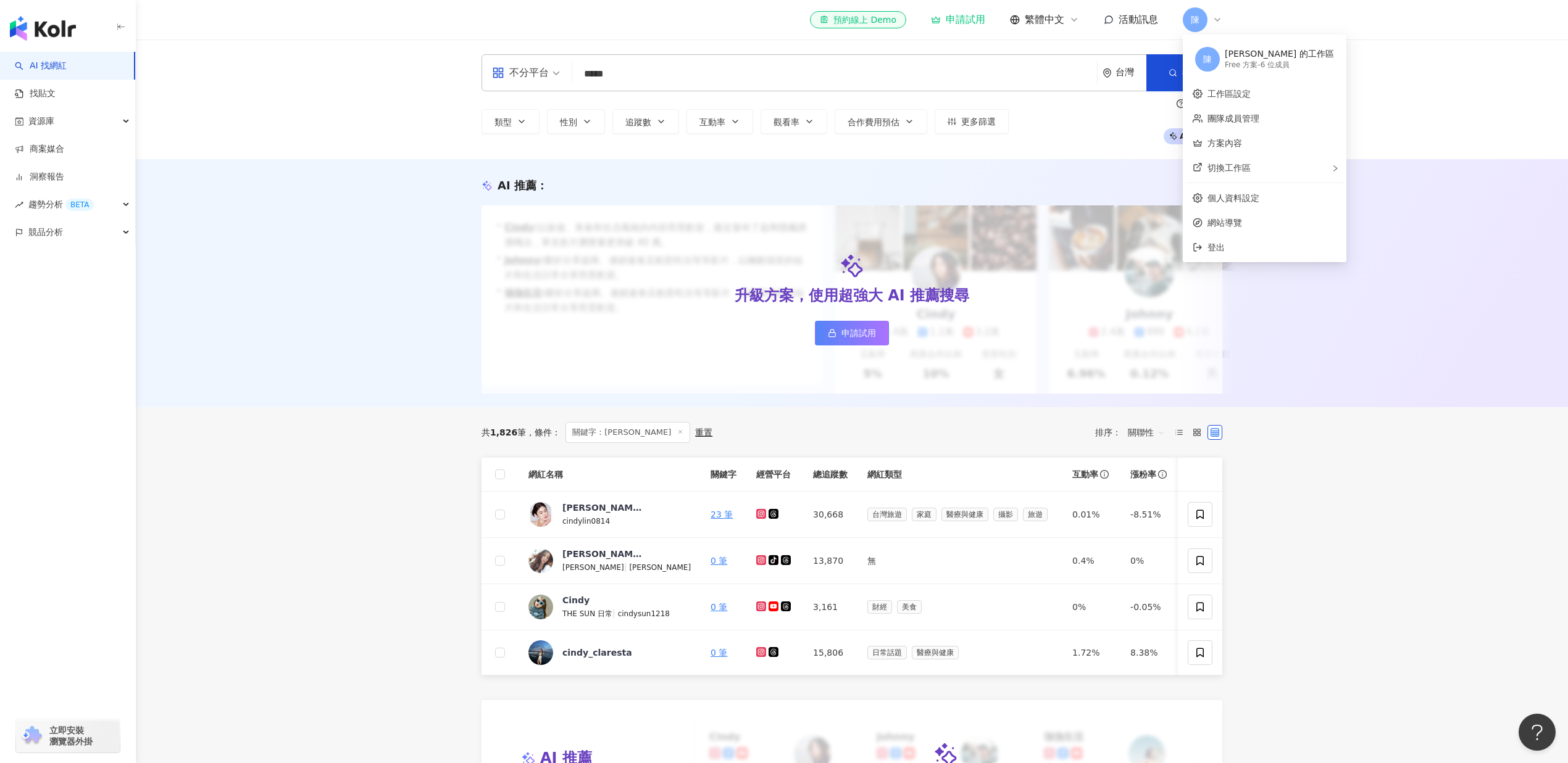
click at [1209, 29] on div "陳" at bounding box center [1202, 20] width 39 height 25
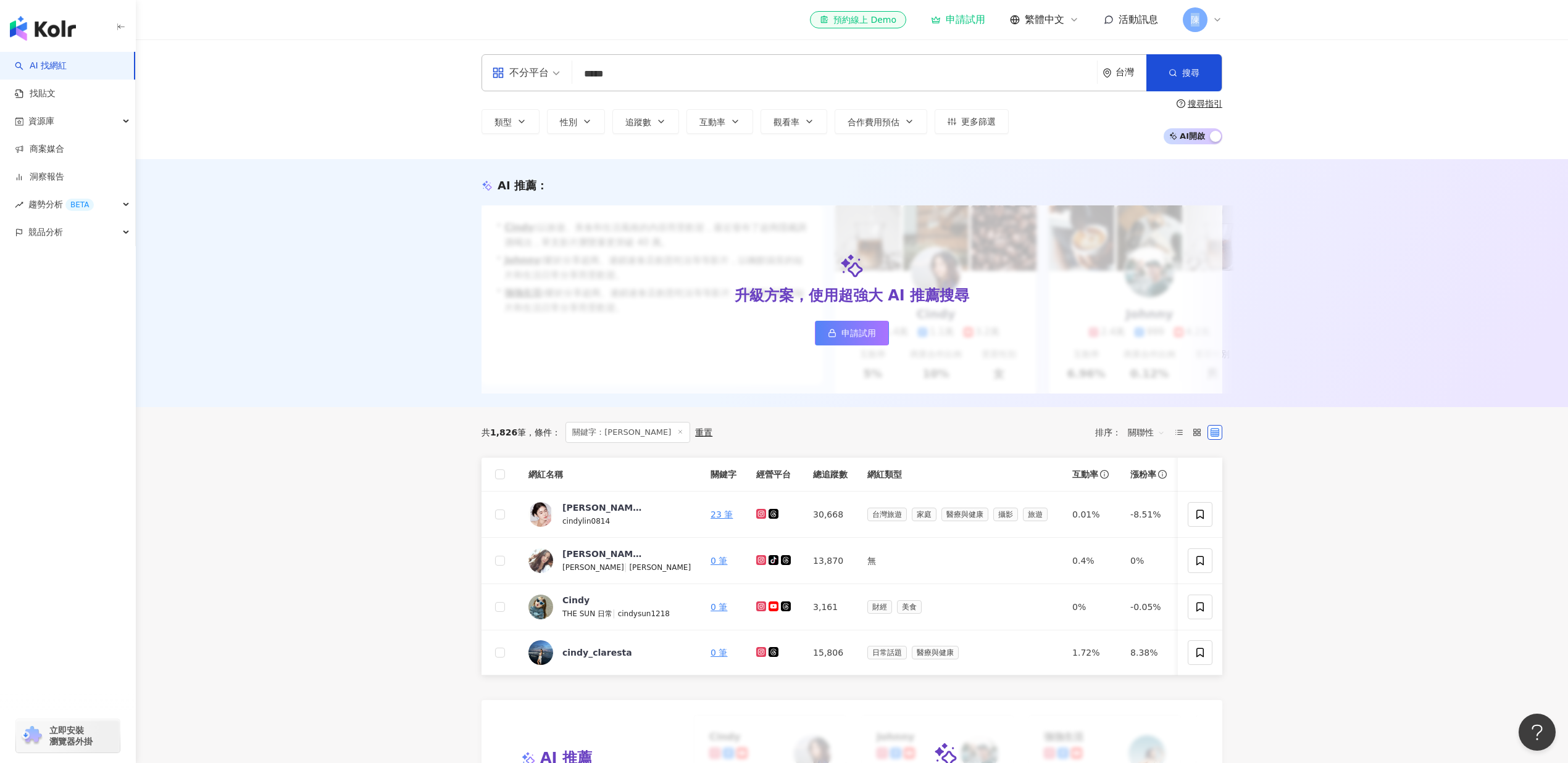
click at [1209, 29] on div "陳" at bounding box center [1202, 20] width 39 height 25
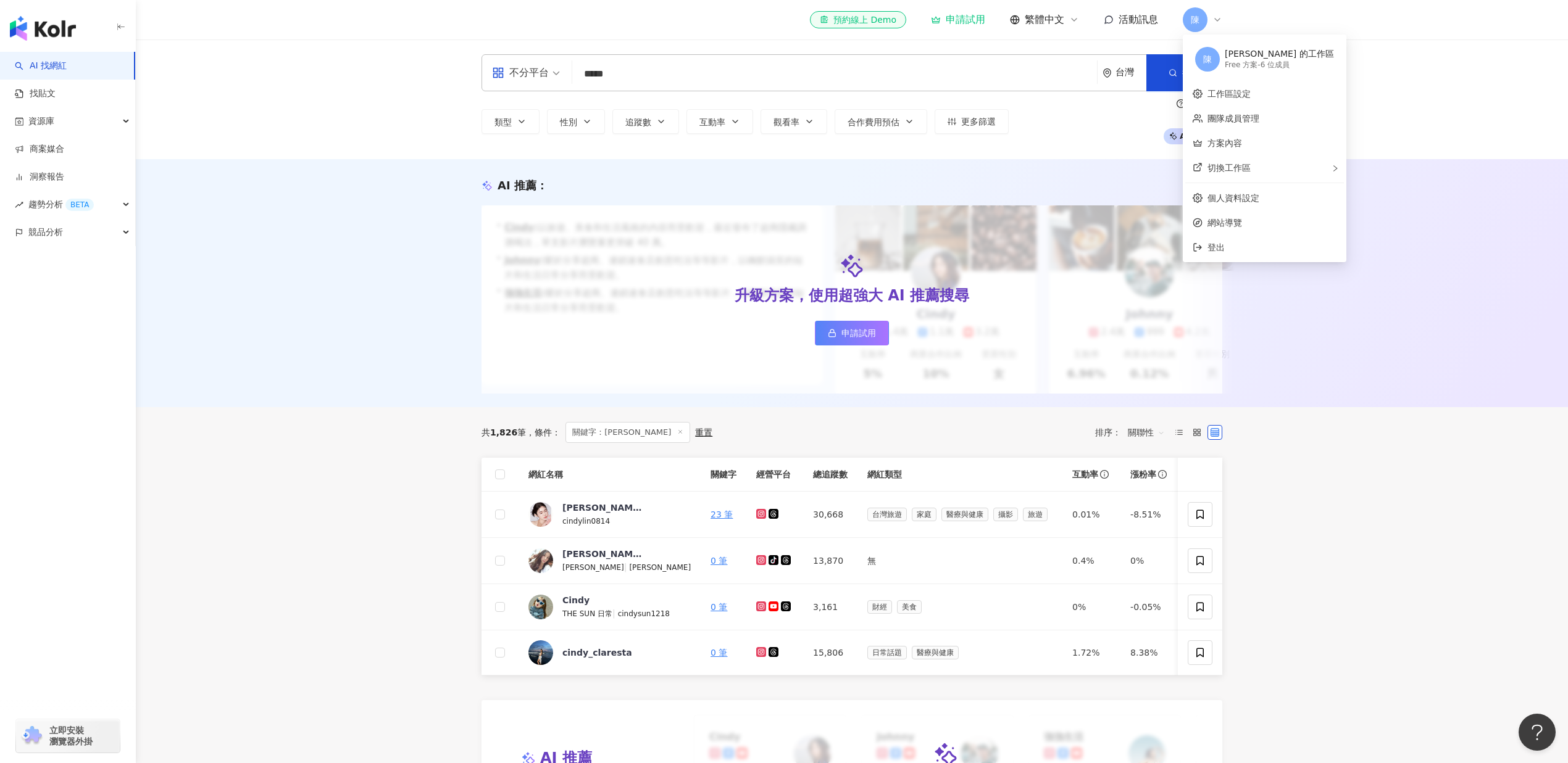
click at [1209, 29] on div "陳" at bounding box center [1202, 20] width 39 height 25
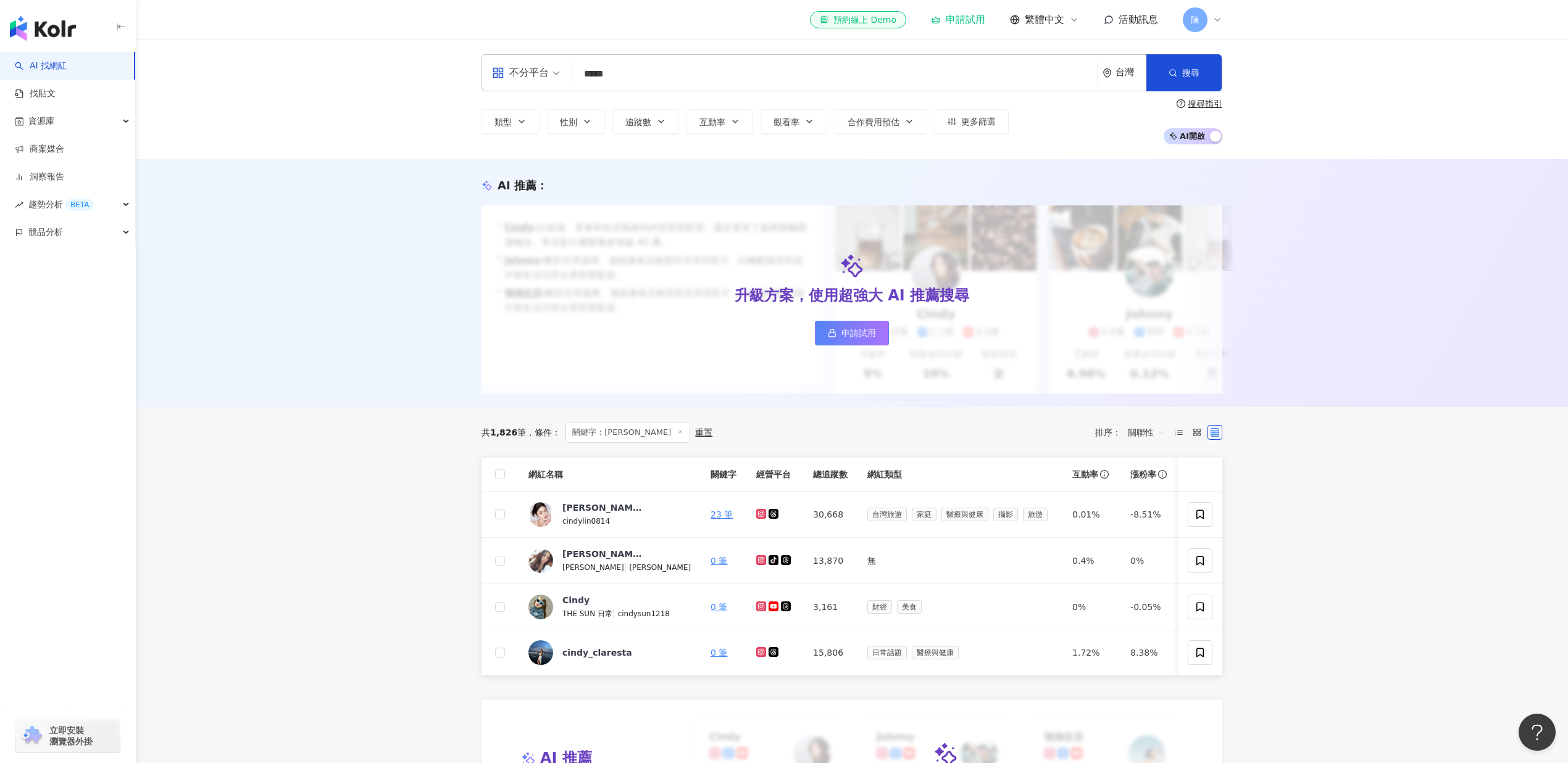
click at [1209, 29] on div "陳" at bounding box center [1202, 20] width 39 height 25
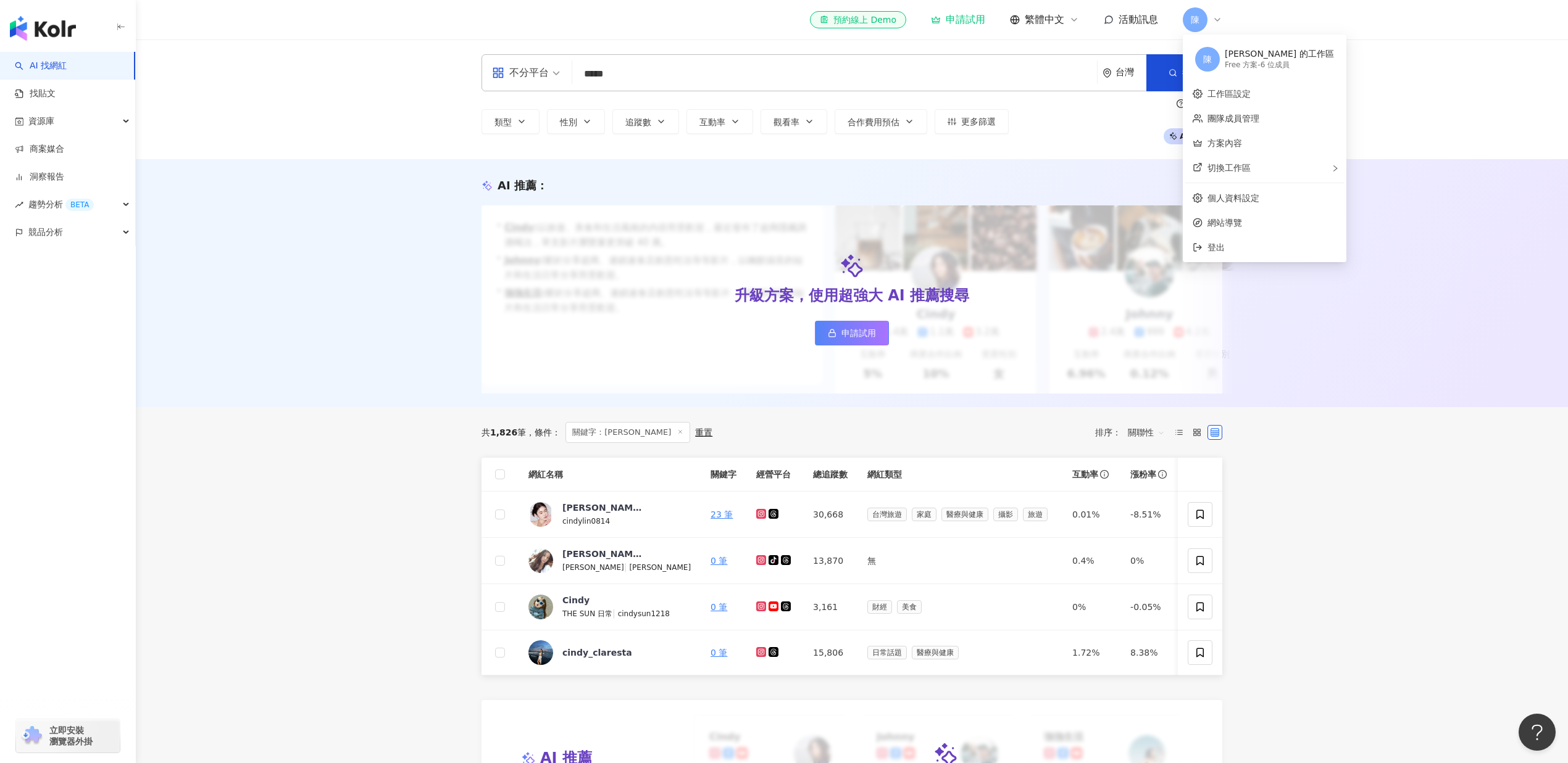
click at [1209, 29] on div "陳" at bounding box center [1202, 20] width 39 height 25
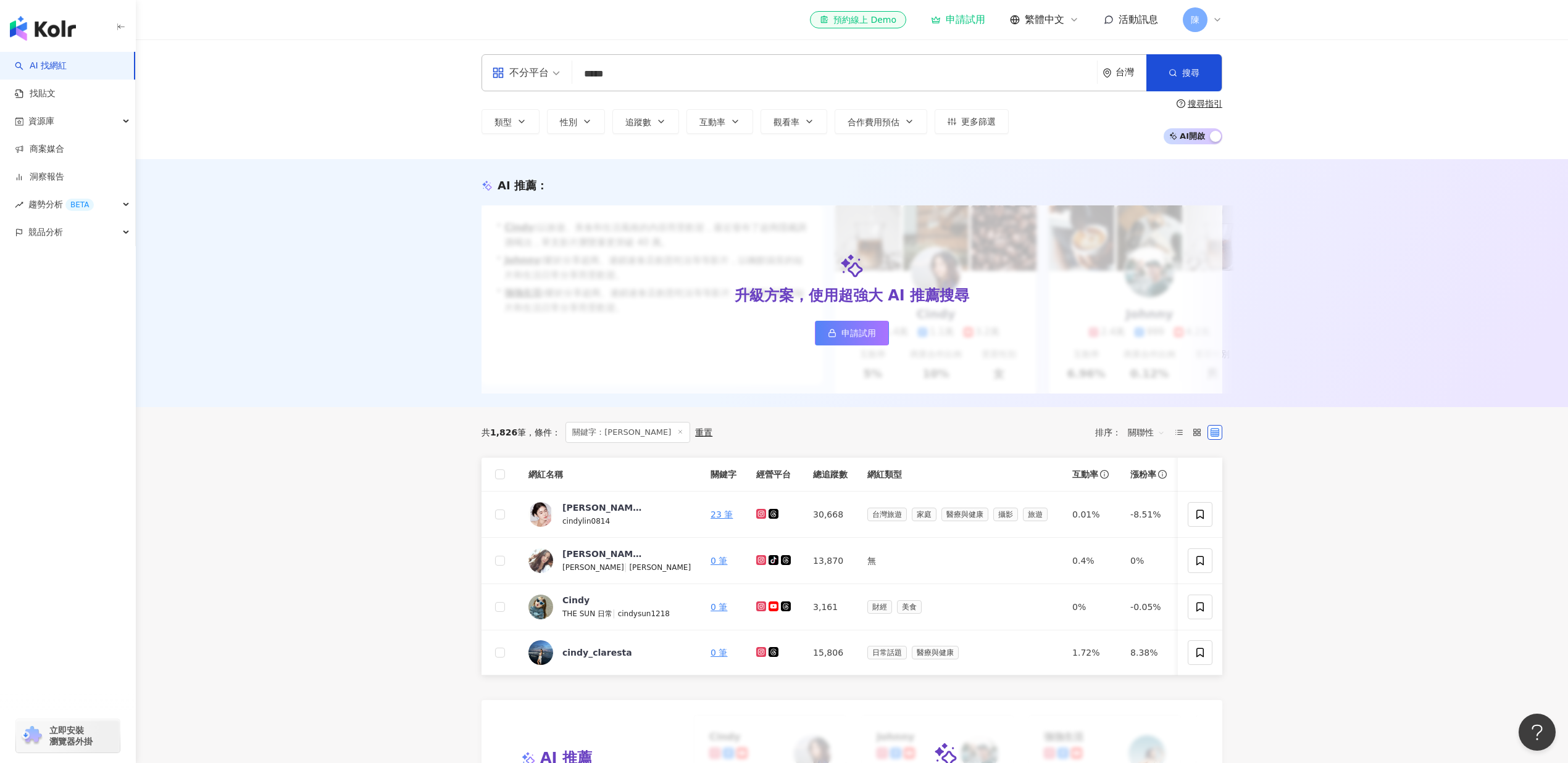
click at [1209, 29] on div "陳" at bounding box center [1202, 20] width 39 height 25
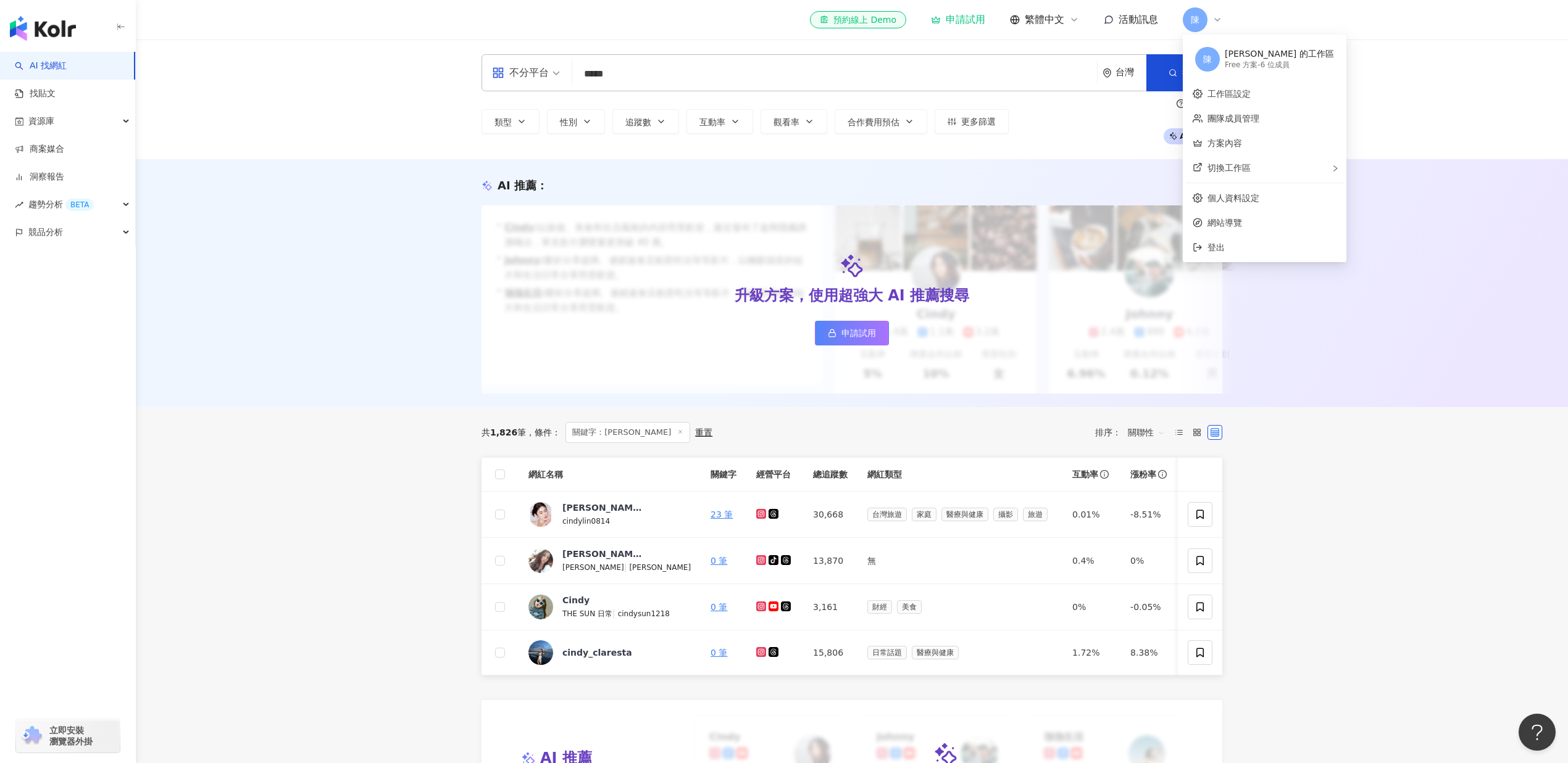
click at [1209, 29] on div "陳" at bounding box center [1202, 20] width 39 height 25
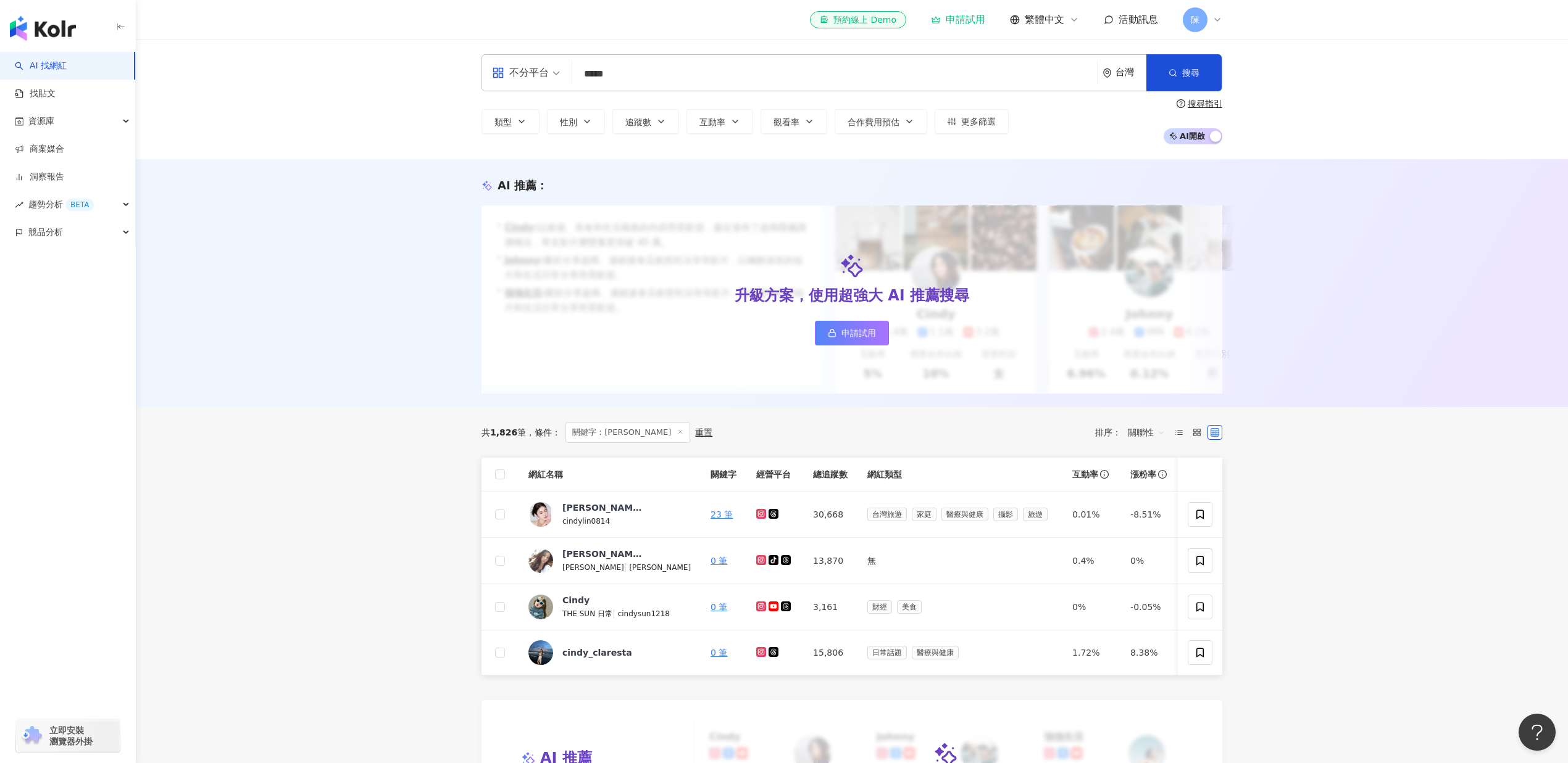
click at [1216, 31] on div "陳" at bounding box center [1202, 20] width 39 height 25
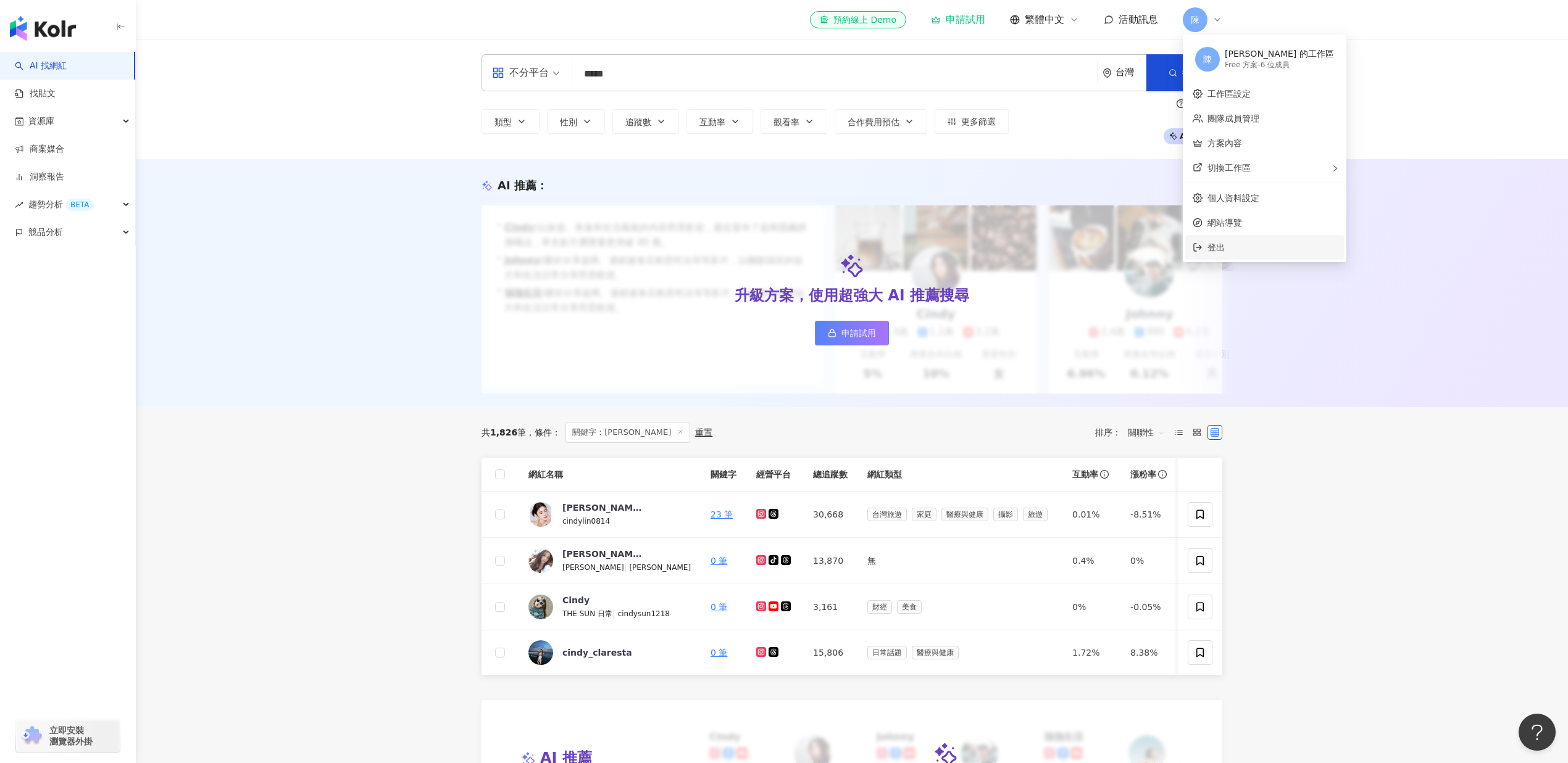
click at [1228, 244] on span "登出" at bounding box center [1271, 248] width 129 height 13
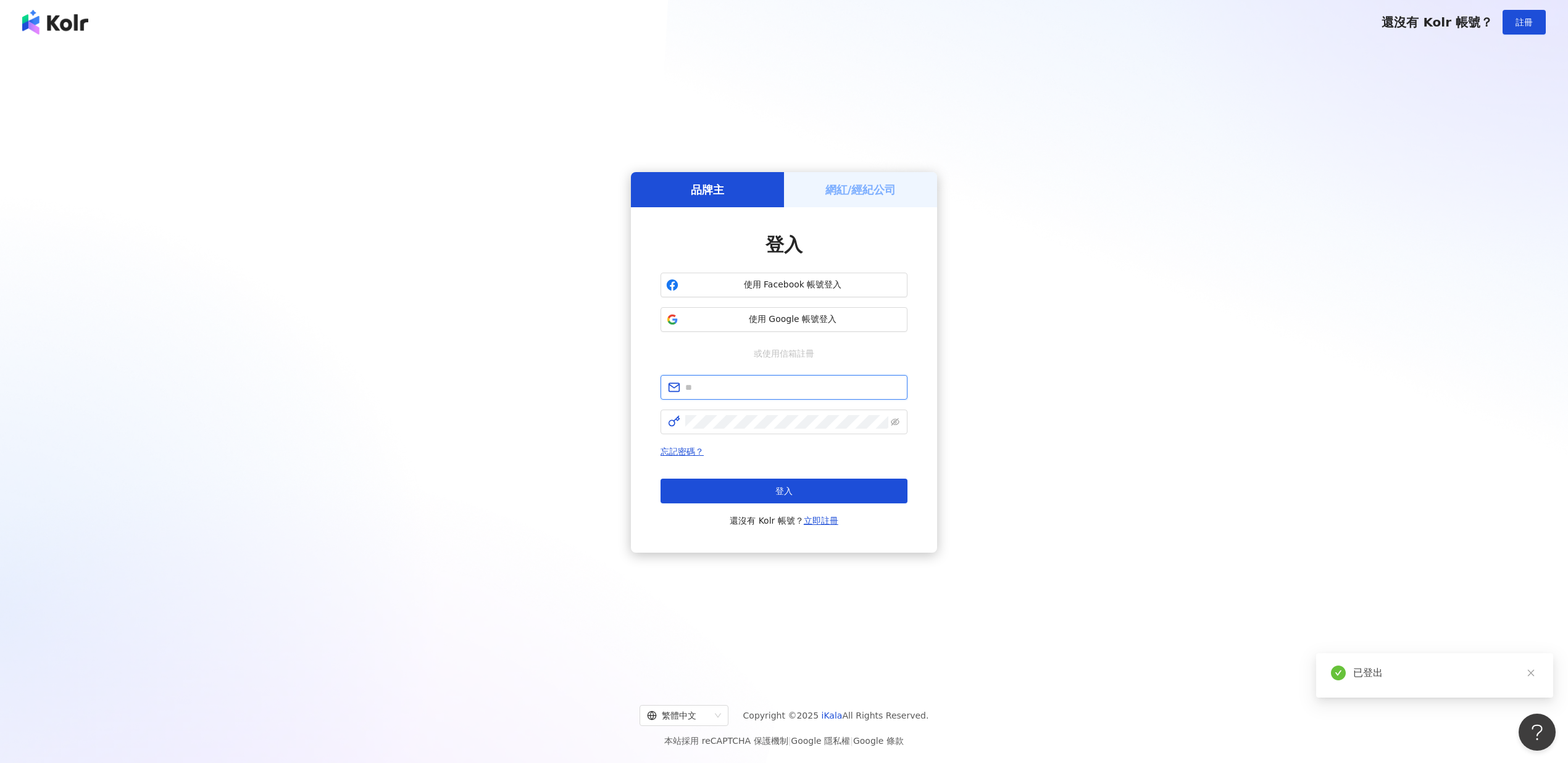
type input "**********"
click at [15, 38] on div "還沒有 Kolr 帳號？ 註冊" at bounding box center [784, 22] width 1568 height 44
click at [23, 29] on img at bounding box center [55, 22] width 66 height 25
click at [26, 27] on img at bounding box center [55, 22] width 66 height 25
click at [69, 31] on img at bounding box center [55, 22] width 66 height 25
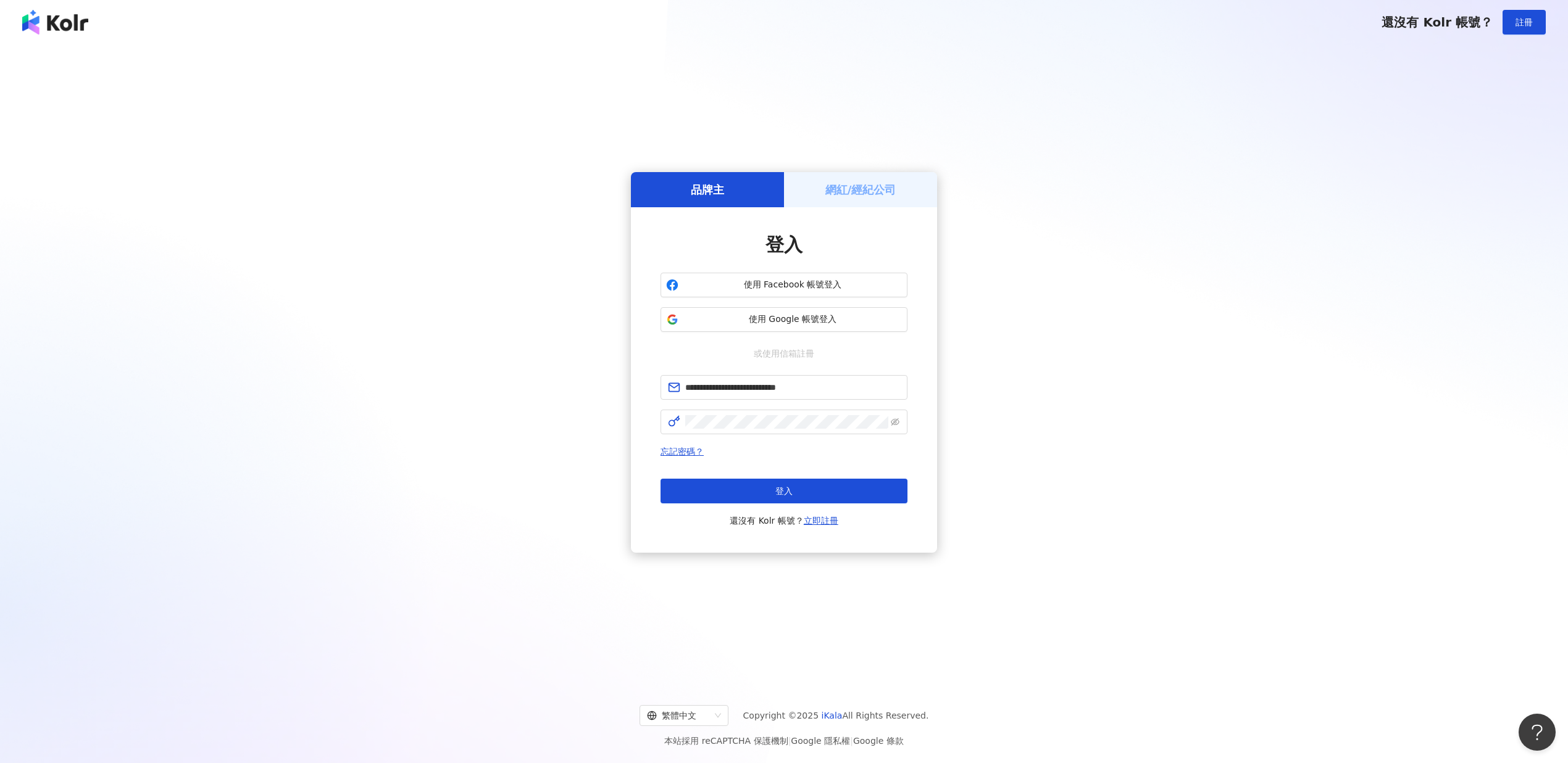
click at [69, 31] on img at bounding box center [55, 22] width 66 height 25
drag, startPoint x: 69, startPoint y: 31, endPoint x: 107, endPoint y: 27, distance: 38.2
click at [69, 31] on img at bounding box center [55, 22] width 66 height 25
click at [777, 498] on button "登入" at bounding box center [784, 491] width 247 height 25
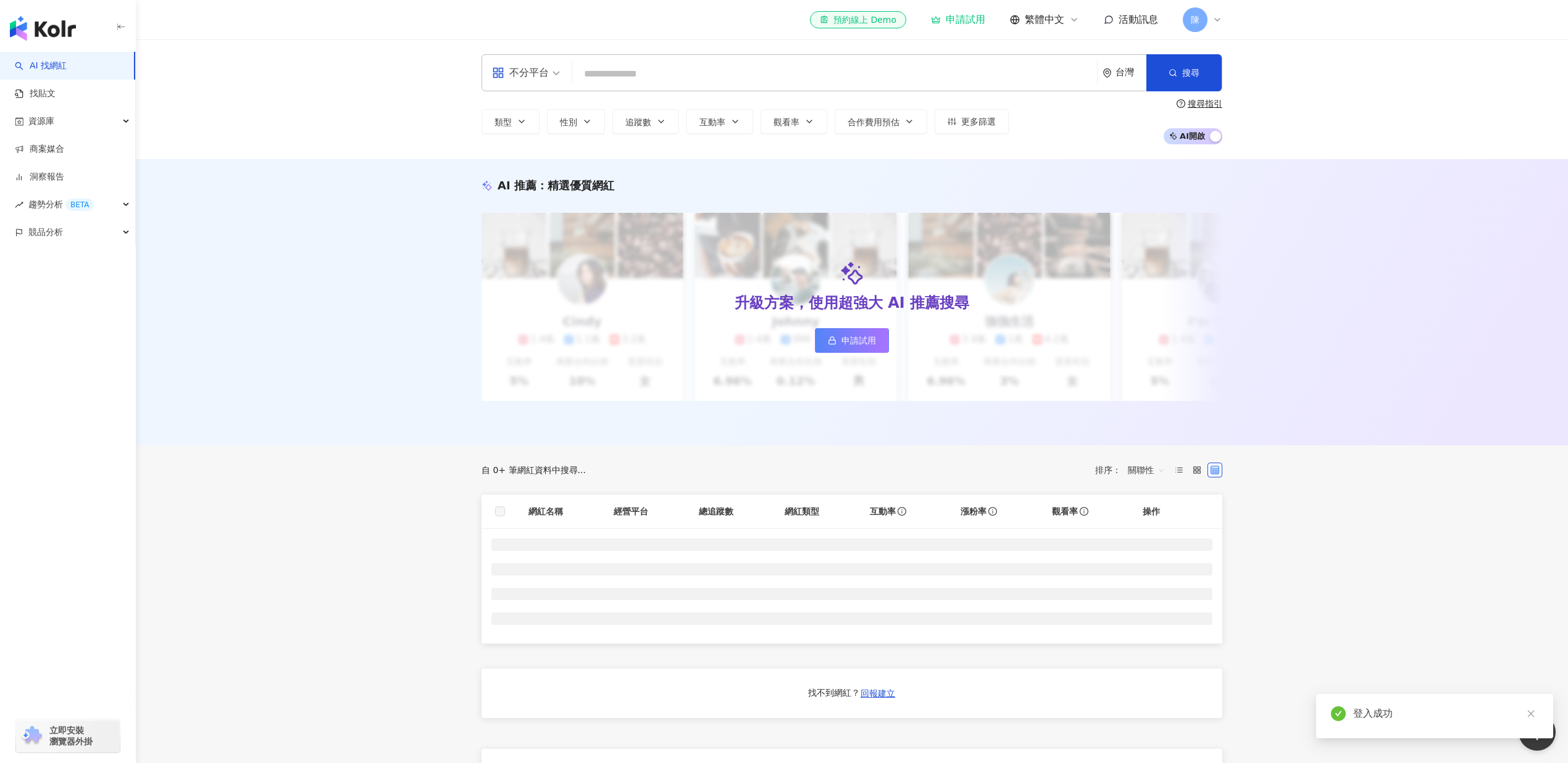
click at [701, 72] on input "search" at bounding box center [834, 74] width 515 height 24
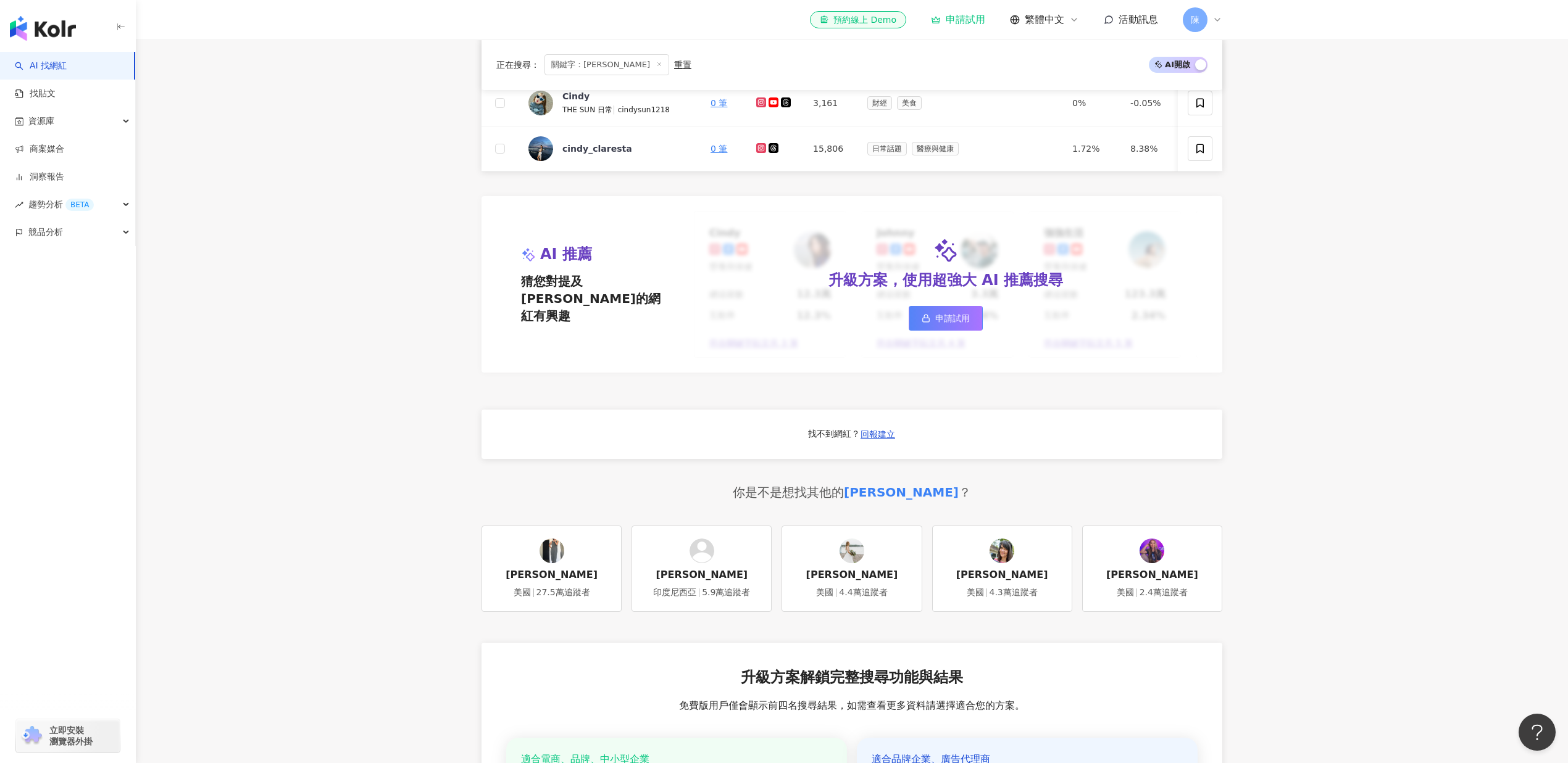
scroll to position [215, 0]
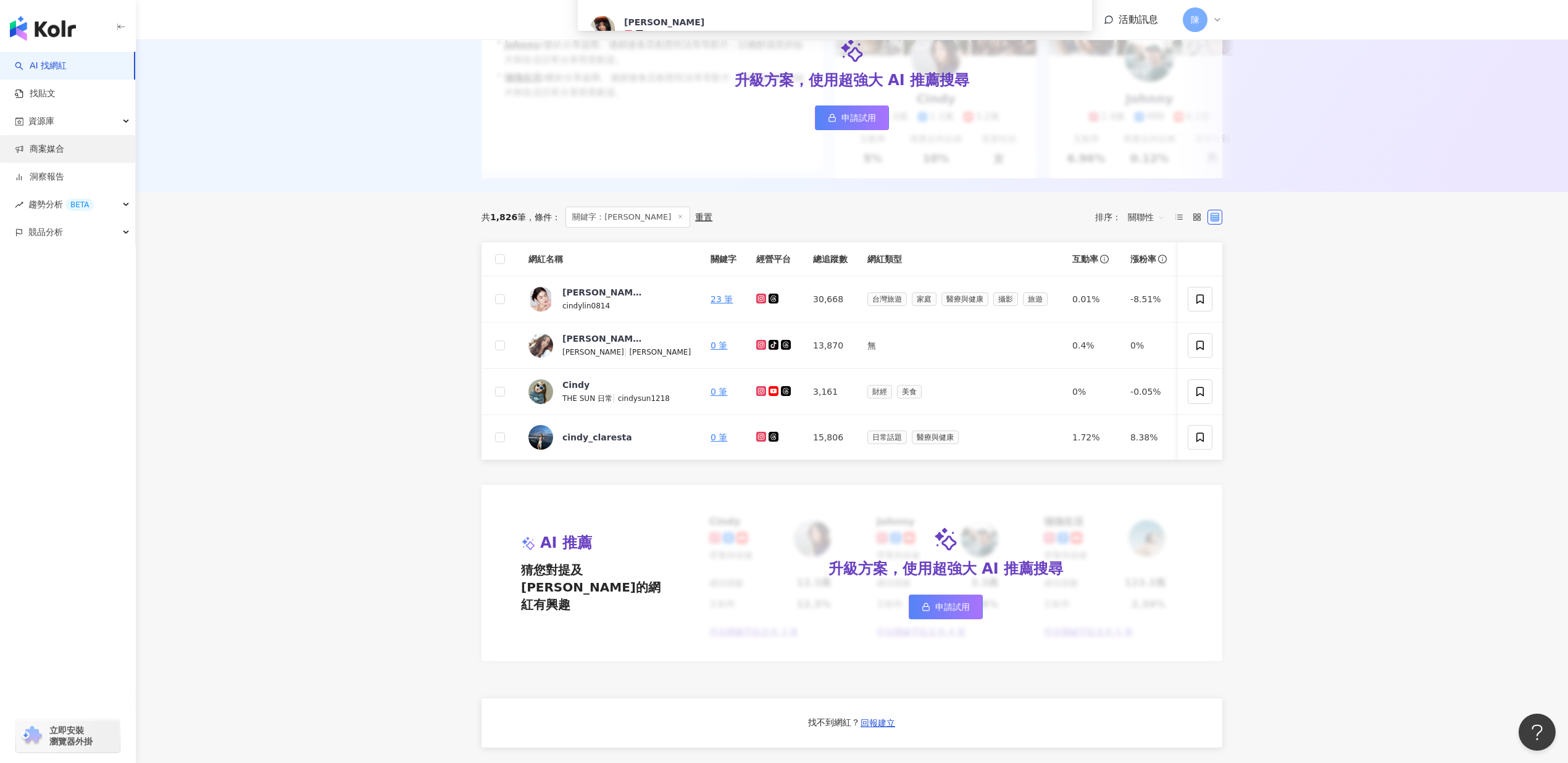
type input "*****"
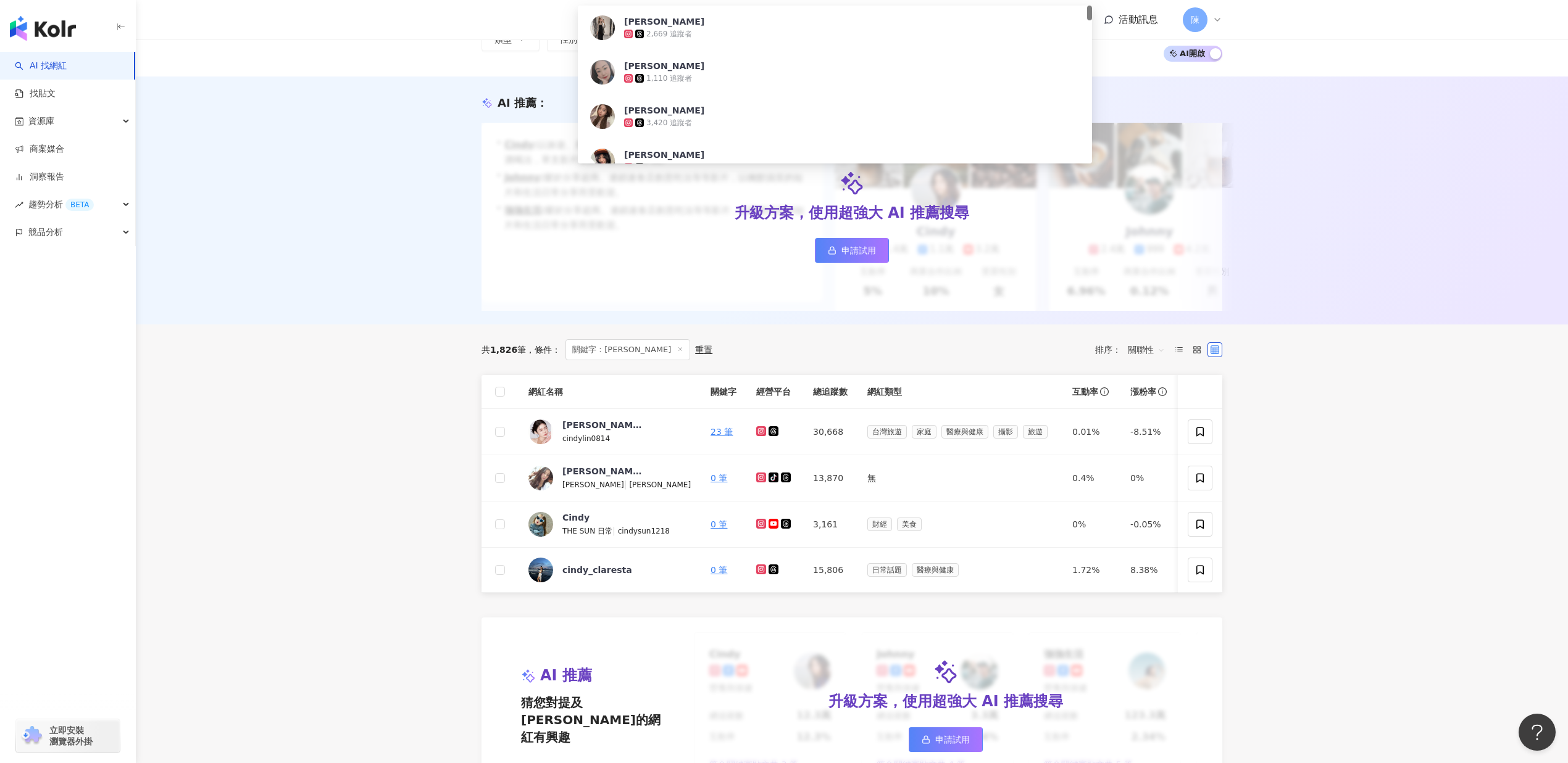
scroll to position [0, 0]
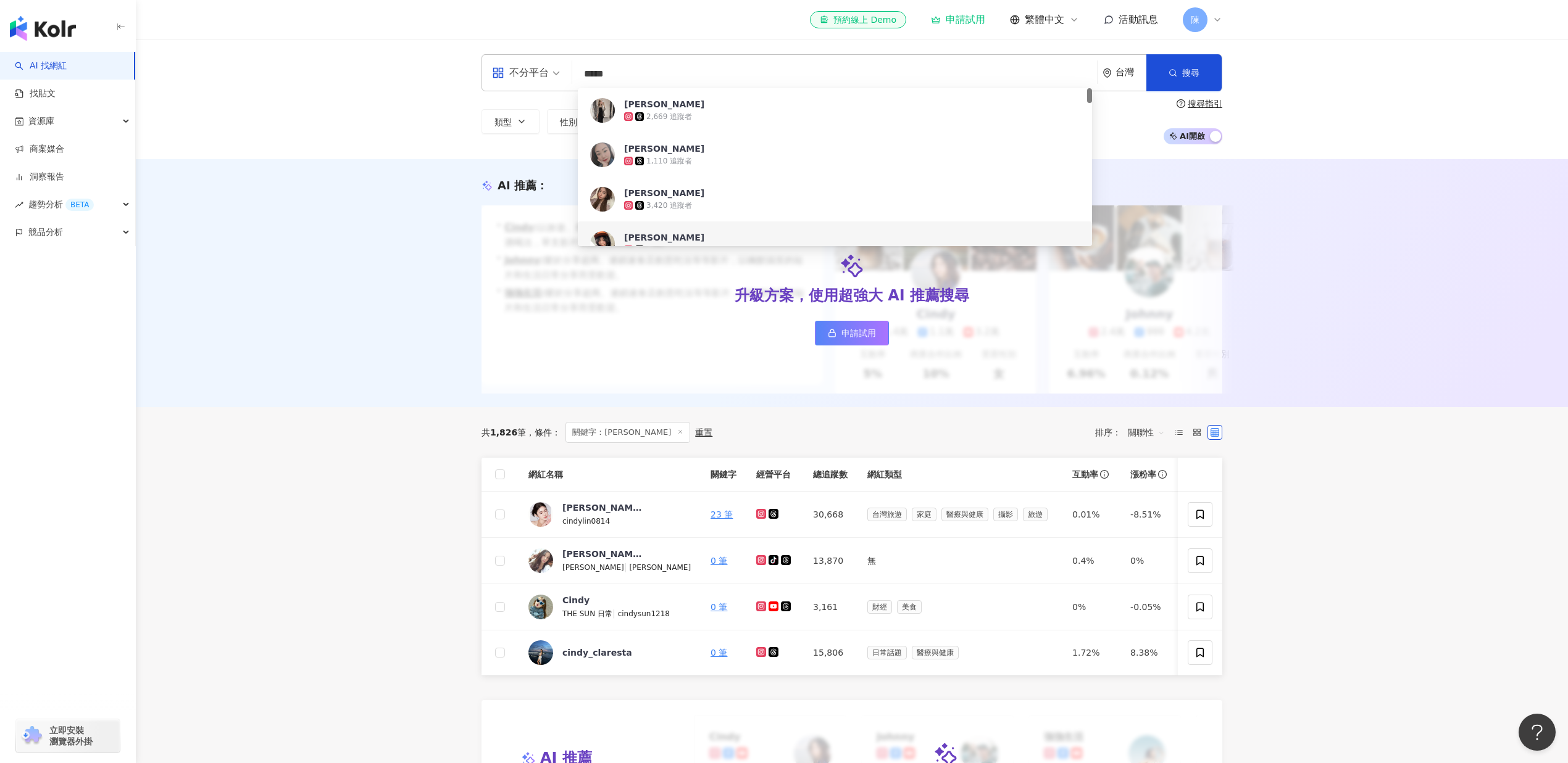
click at [1286, 329] on div "AI 推薦 ： 升級方案，使用超強大 AI 推薦搜尋 申請試用 • [PERSON_NAME] : 以旅遊、美食和生活風格的內容而受歡迎，最近發布了超商隱藏調…" at bounding box center [851, 282] width 1432 height 248
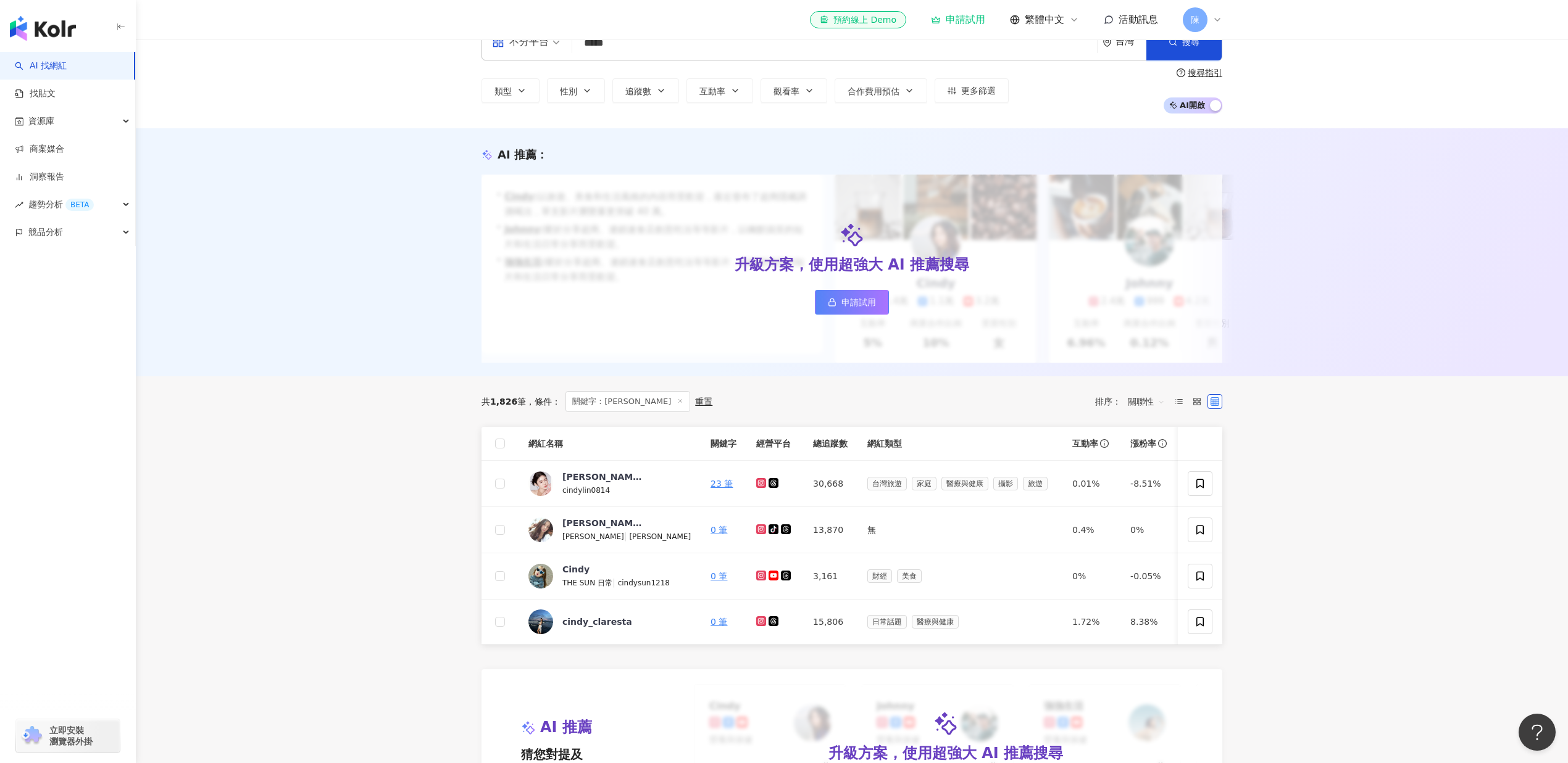
scroll to position [53, 0]
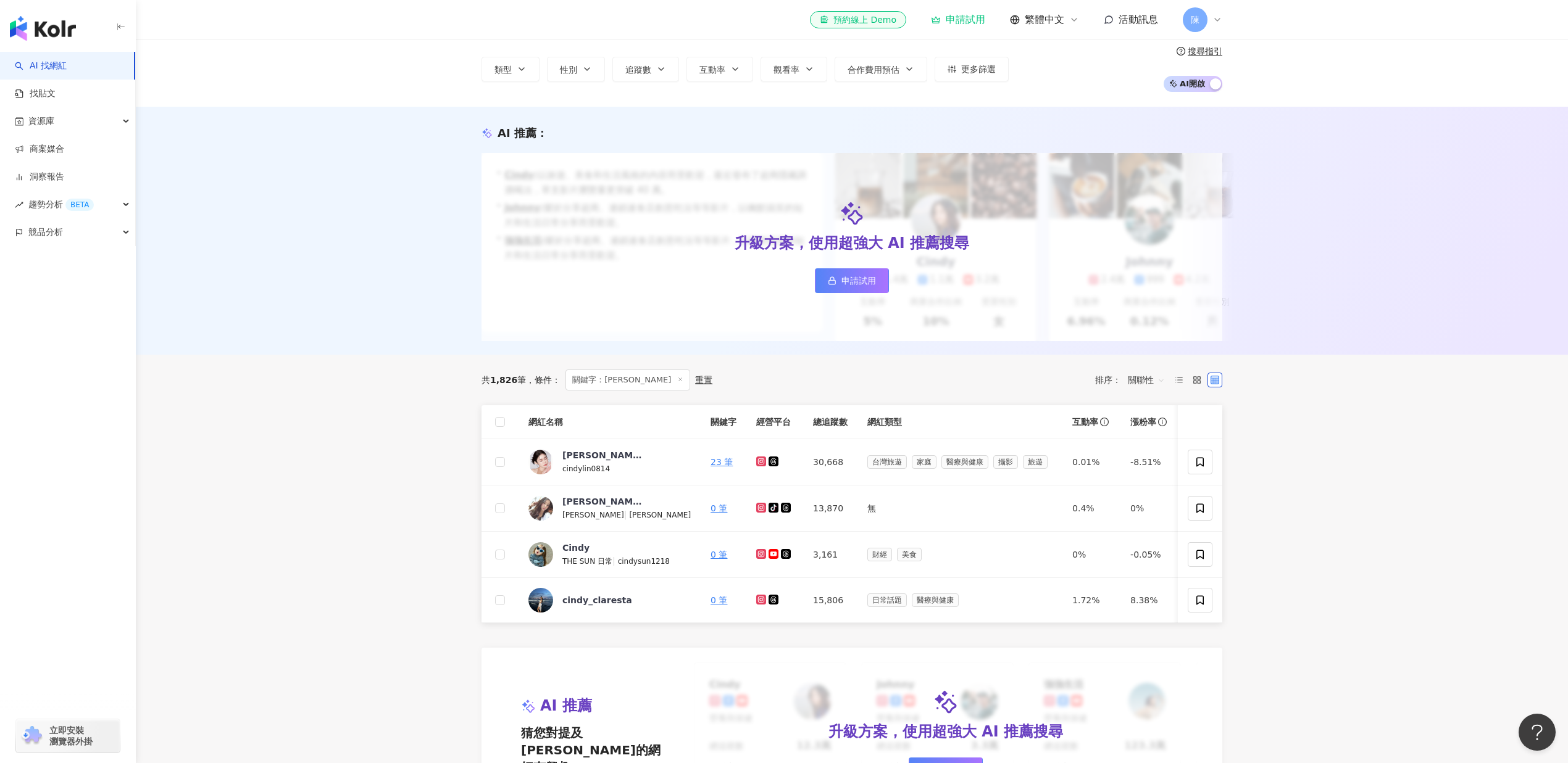
click at [789, 390] on div "共 1,826 筆 條件 ： 關鍵字：[PERSON_NAME]置 排序： 關聯性" at bounding box center [851, 380] width 740 height 21
click at [841, 390] on div "共 1,826 筆 條件 ： 關鍵字：[PERSON_NAME]置 排序： 關聯性" at bounding box center [851, 380] width 740 height 21
click at [756, 467] on icon at bounding box center [761, 461] width 10 height 10
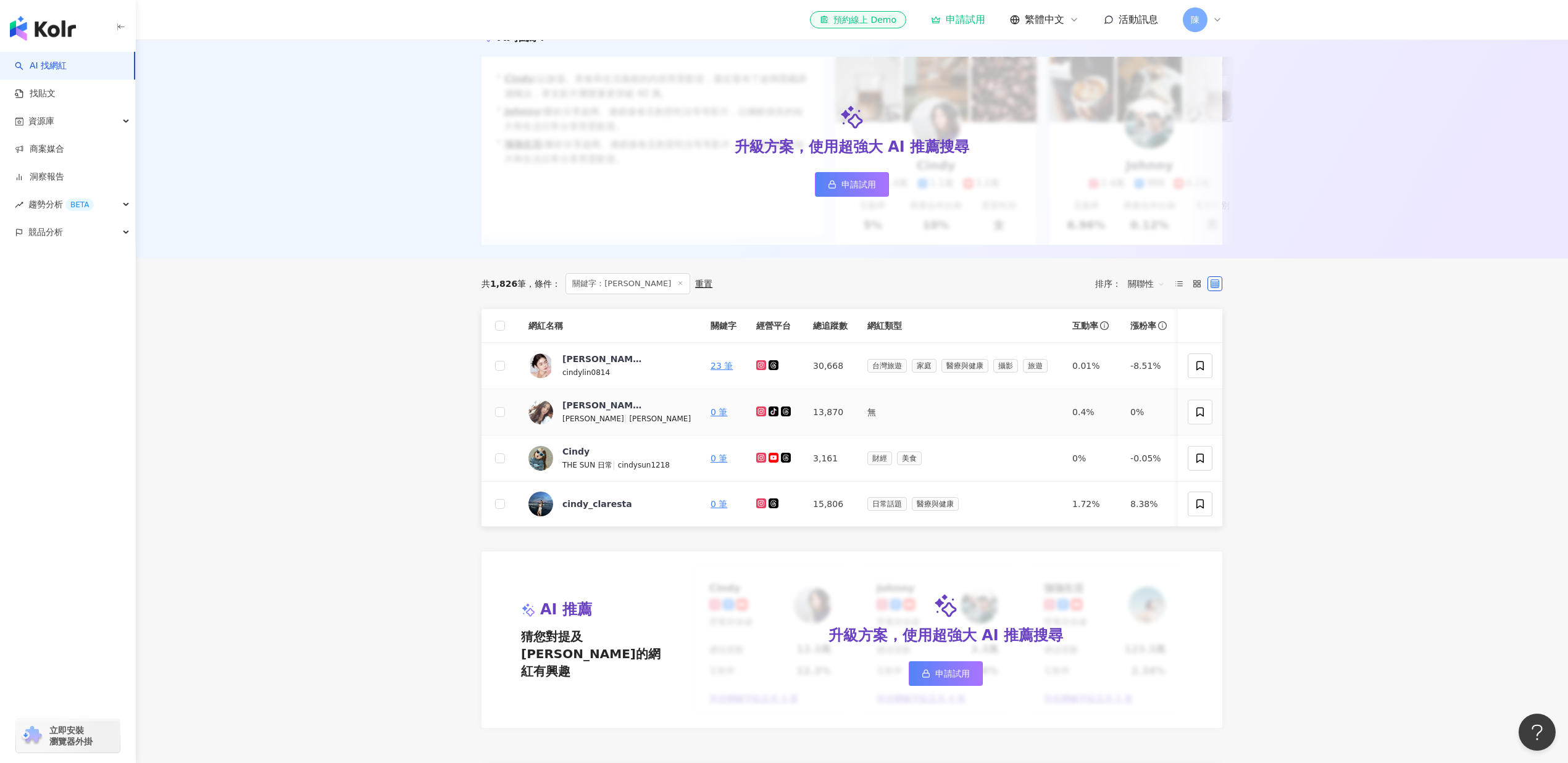
scroll to position [0, 0]
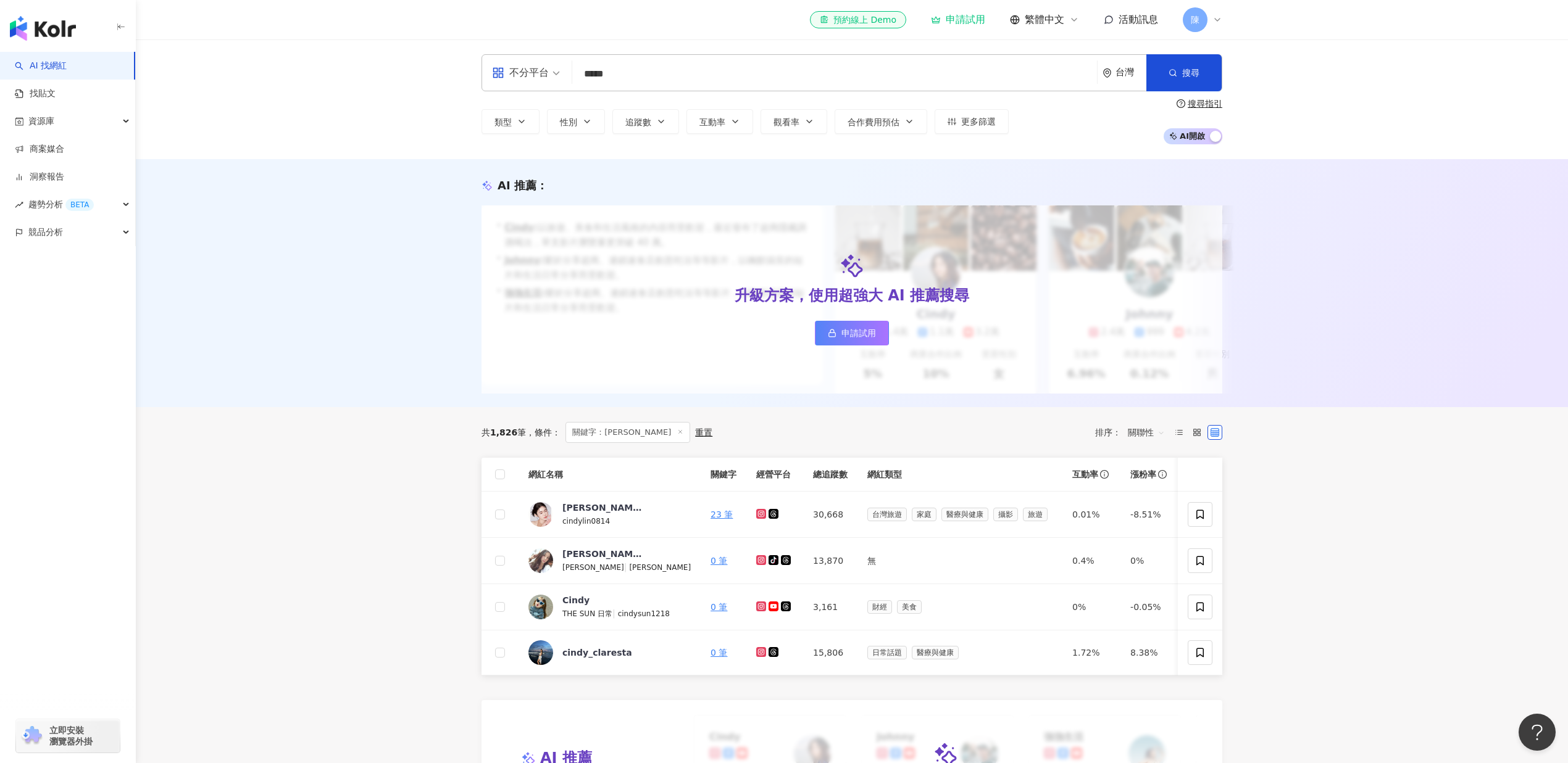
click at [359, 289] on div "AI 推薦 ： 升級方案，使用超強大 AI 推薦搜尋 申請試用 • [PERSON_NAME] : 以旅遊、美食和生活風格的內容而受歡迎，最近發布了超商隱藏調…" at bounding box center [851, 282] width 1432 height 248
click at [551, 75] on span "不分平台" at bounding box center [525, 73] width 68 height 20
click at [550, 135] on div "Instagram" at bounding box center [529, 130] width 70 height 15
